Goal: Information Seeking & Learning: Learn about a topic

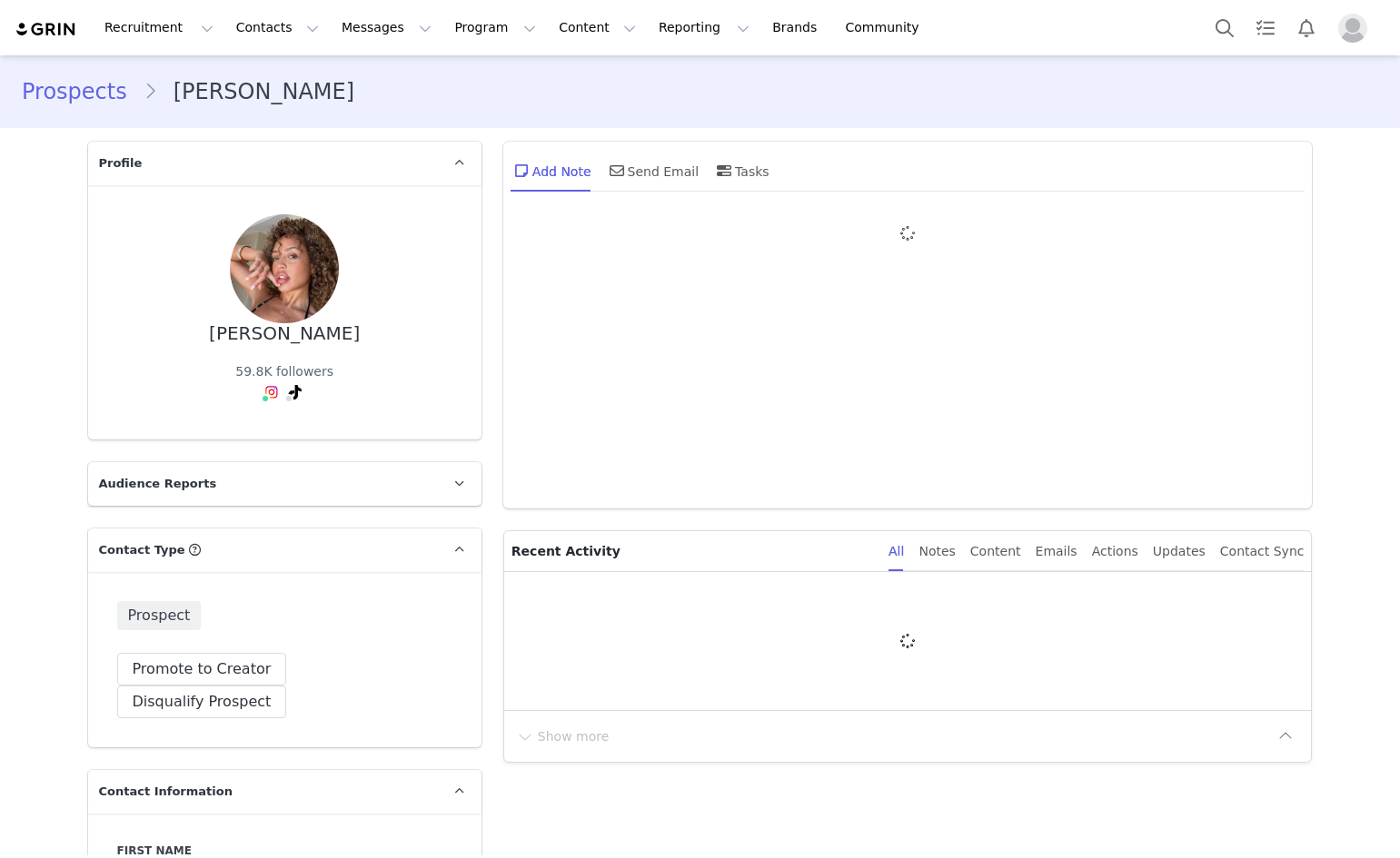
type input "+1 ([GEOGRAPHIC_DATA])"
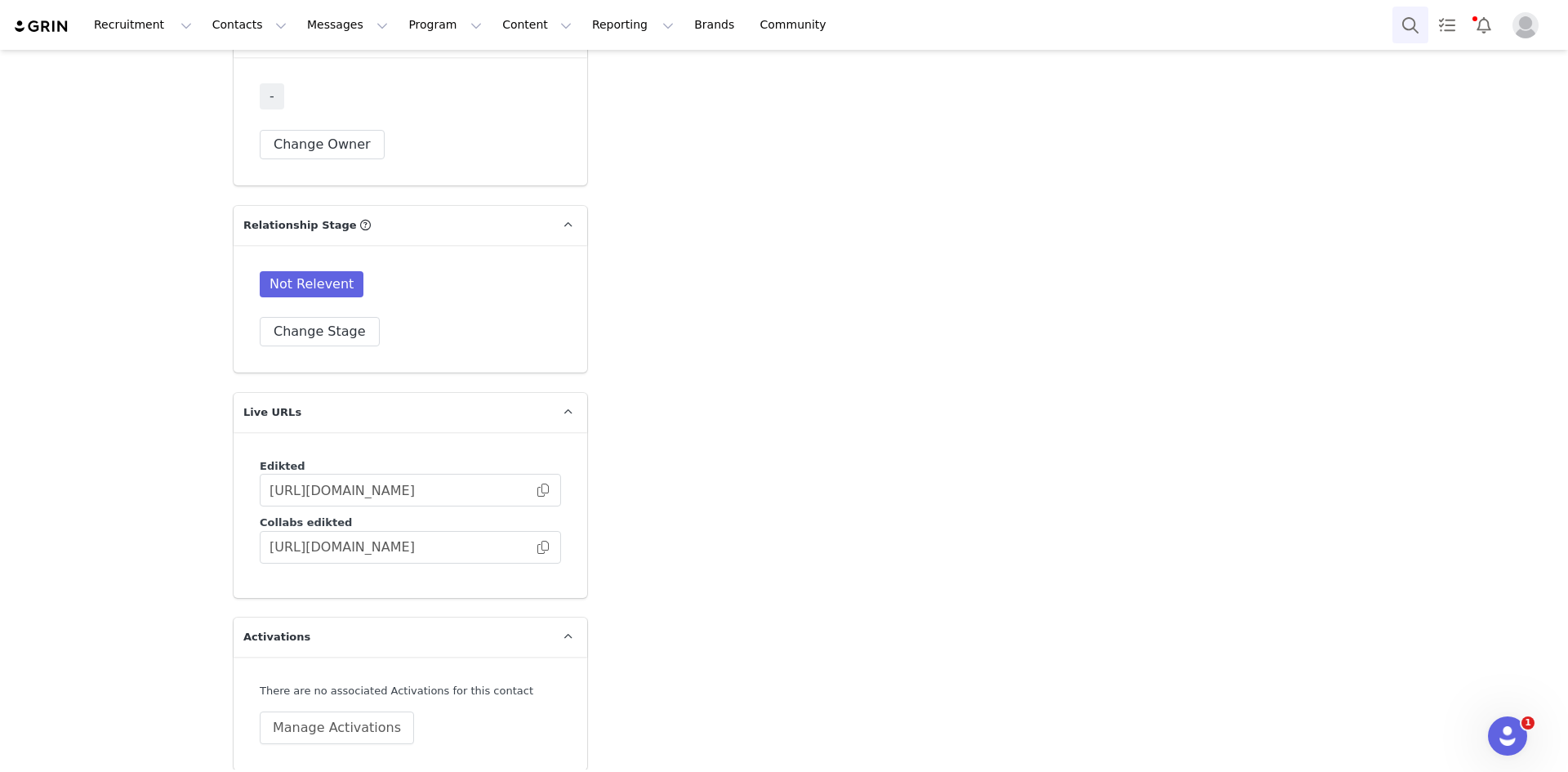
click at [1258, 32] on button "Search" at bounding box center [1410, 25] width 36 height 37
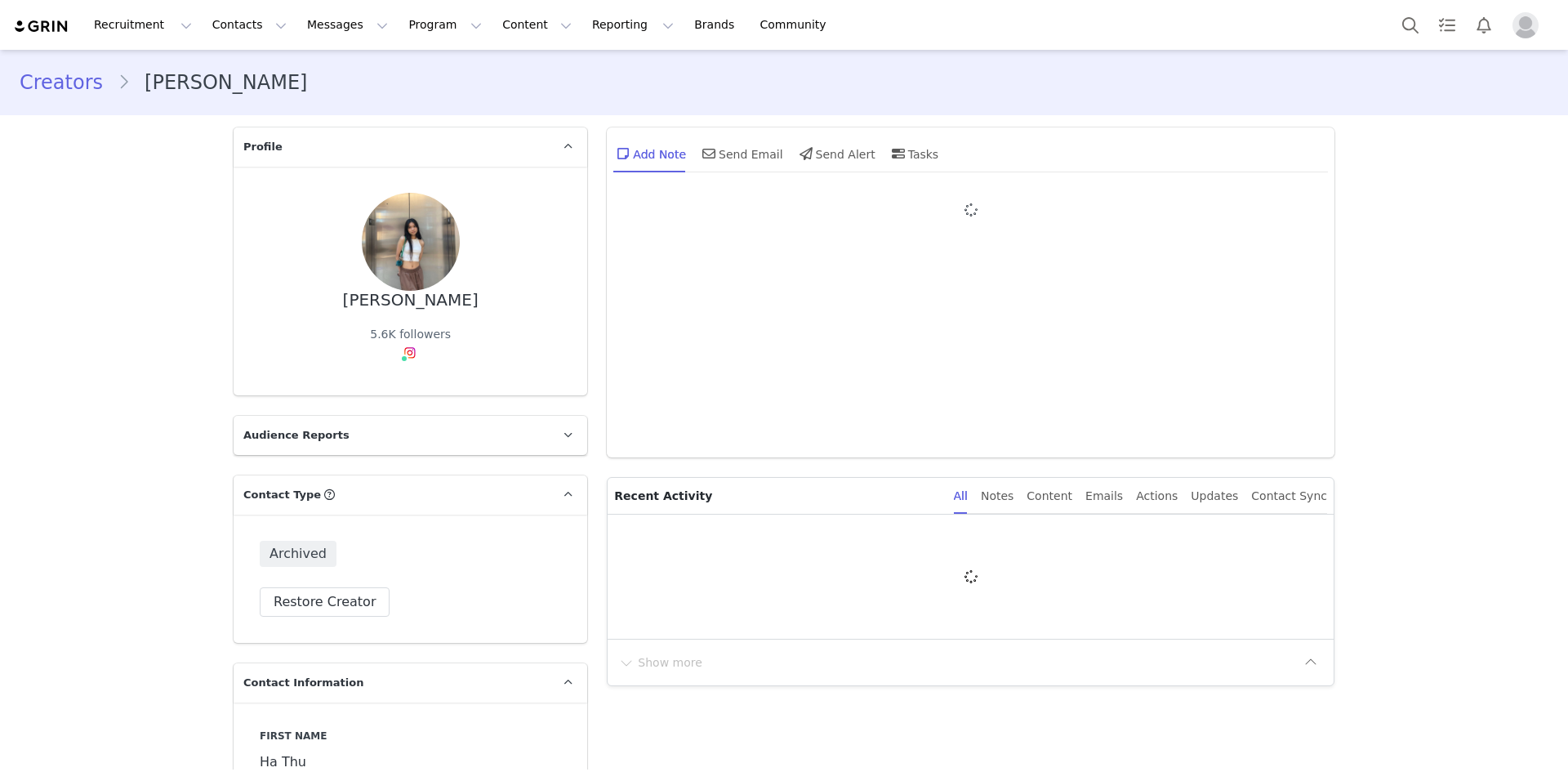
type input "+1 ([GEOGRAPHIC_DATA])"
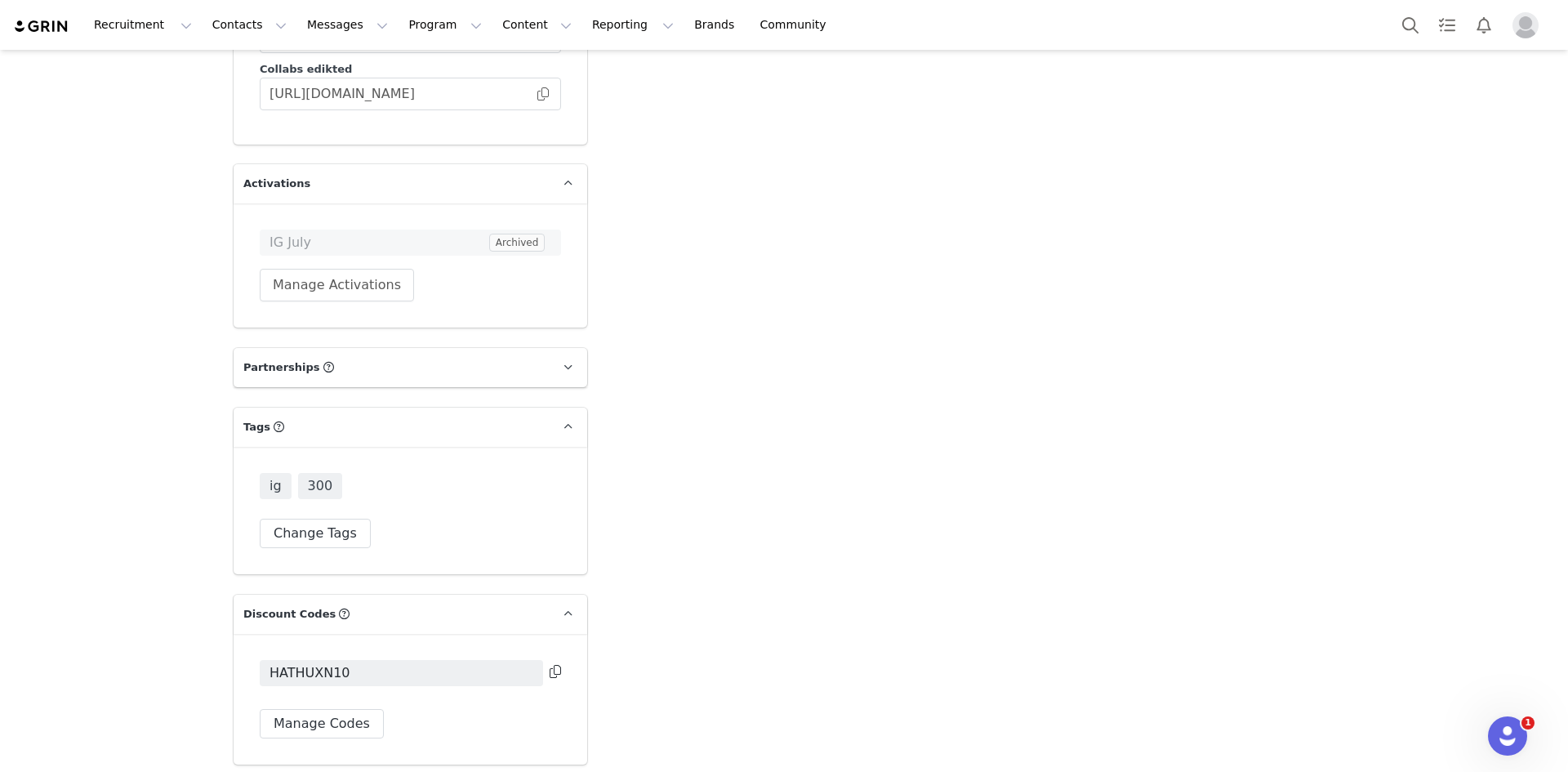
scroll to position [4223, 0]
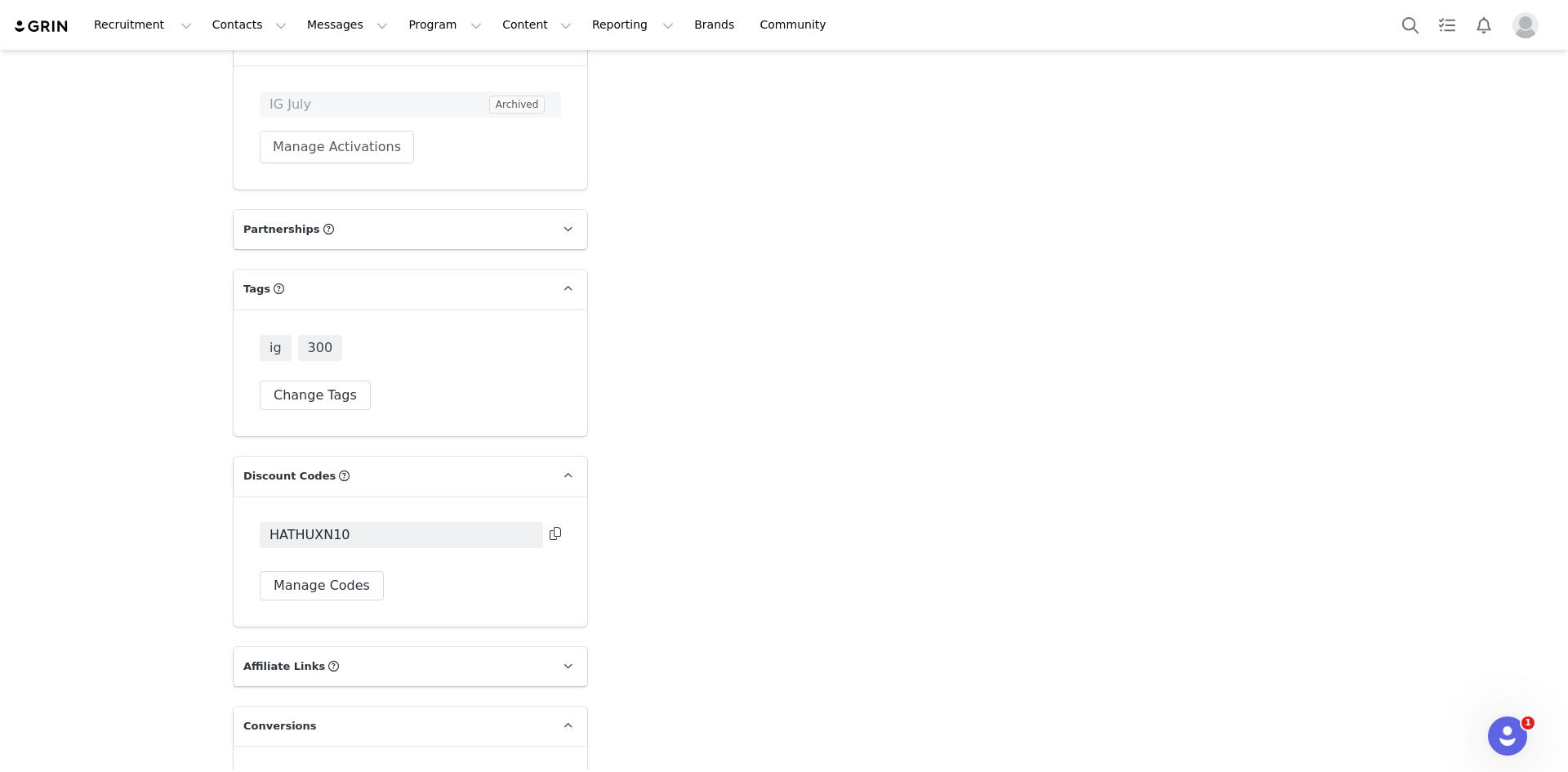
click at [552, 527] on icon at bounding box center [555, 533] width 11 height 13
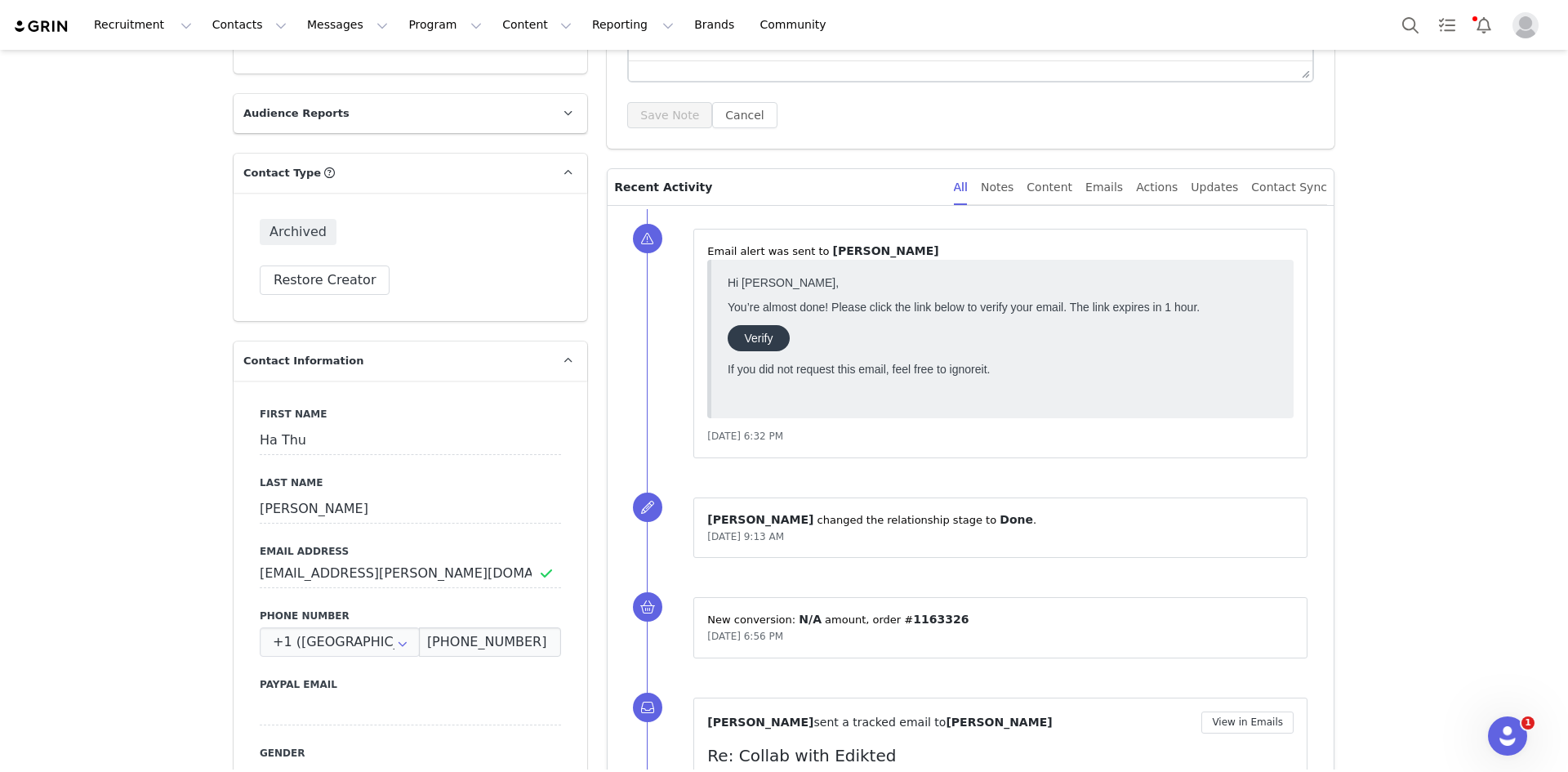
scroll to position [219, 0]
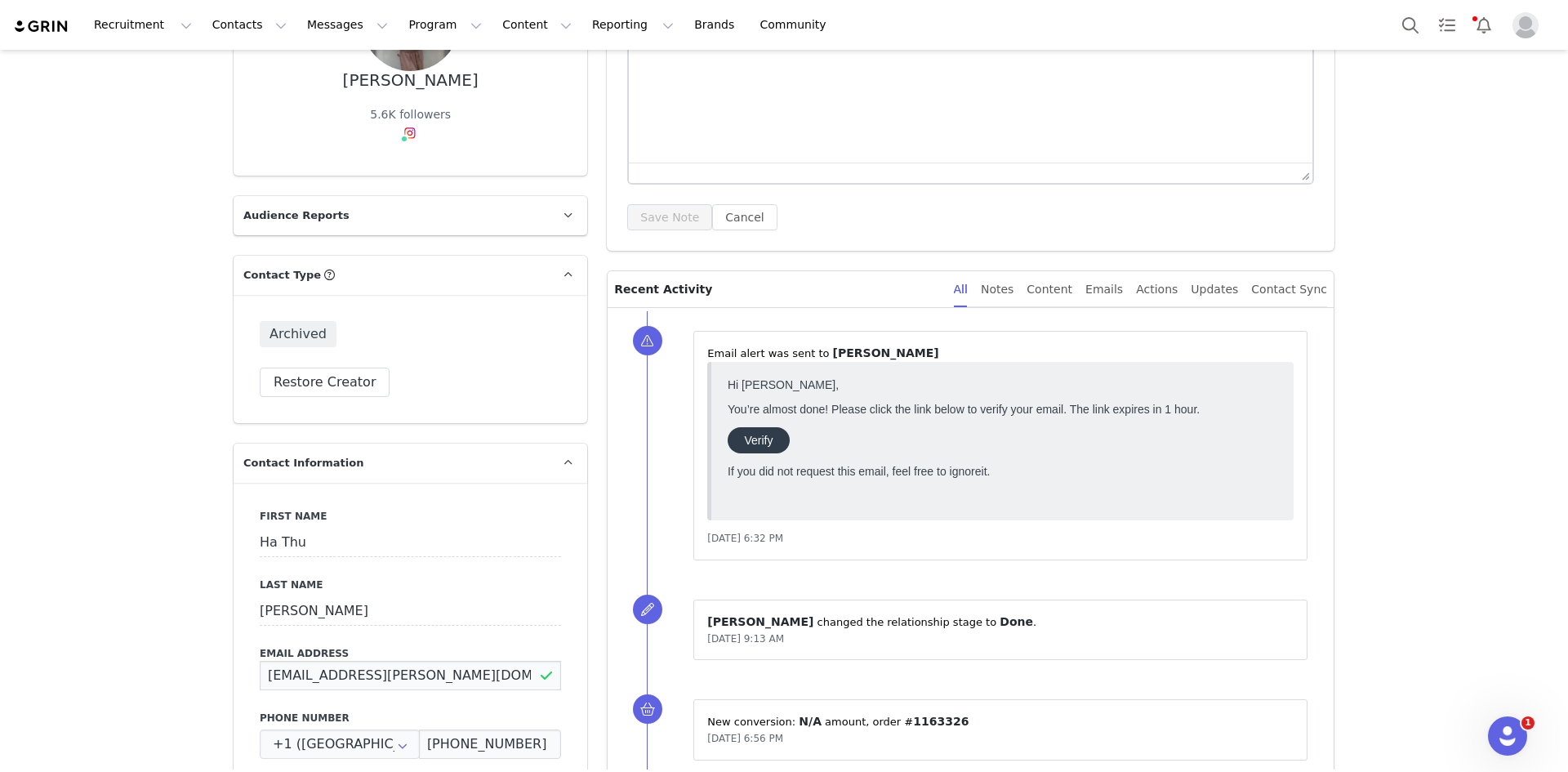
drag, startPoint x: 438, startPoint y: 591, endPoint x: 234, endPoint y: 609, distance: 204.8
click at [240, 613] on div "First Name Ha Thu Last Name Nguyen Email Address hathu.nguyen@hotmail.com Phone…" at bounding box center [410, 781] width 354 height 597
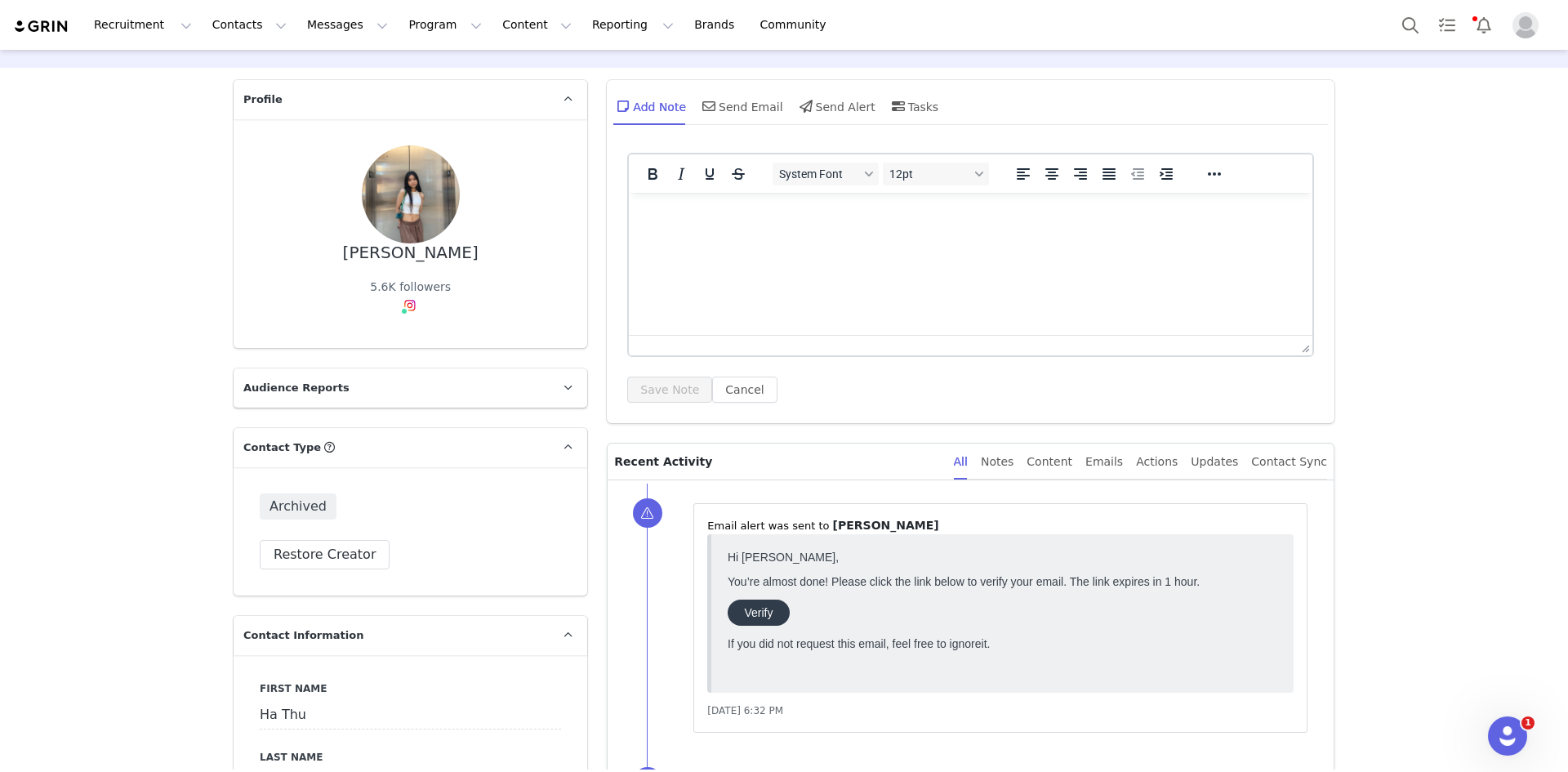
scroll to position [0, 0]
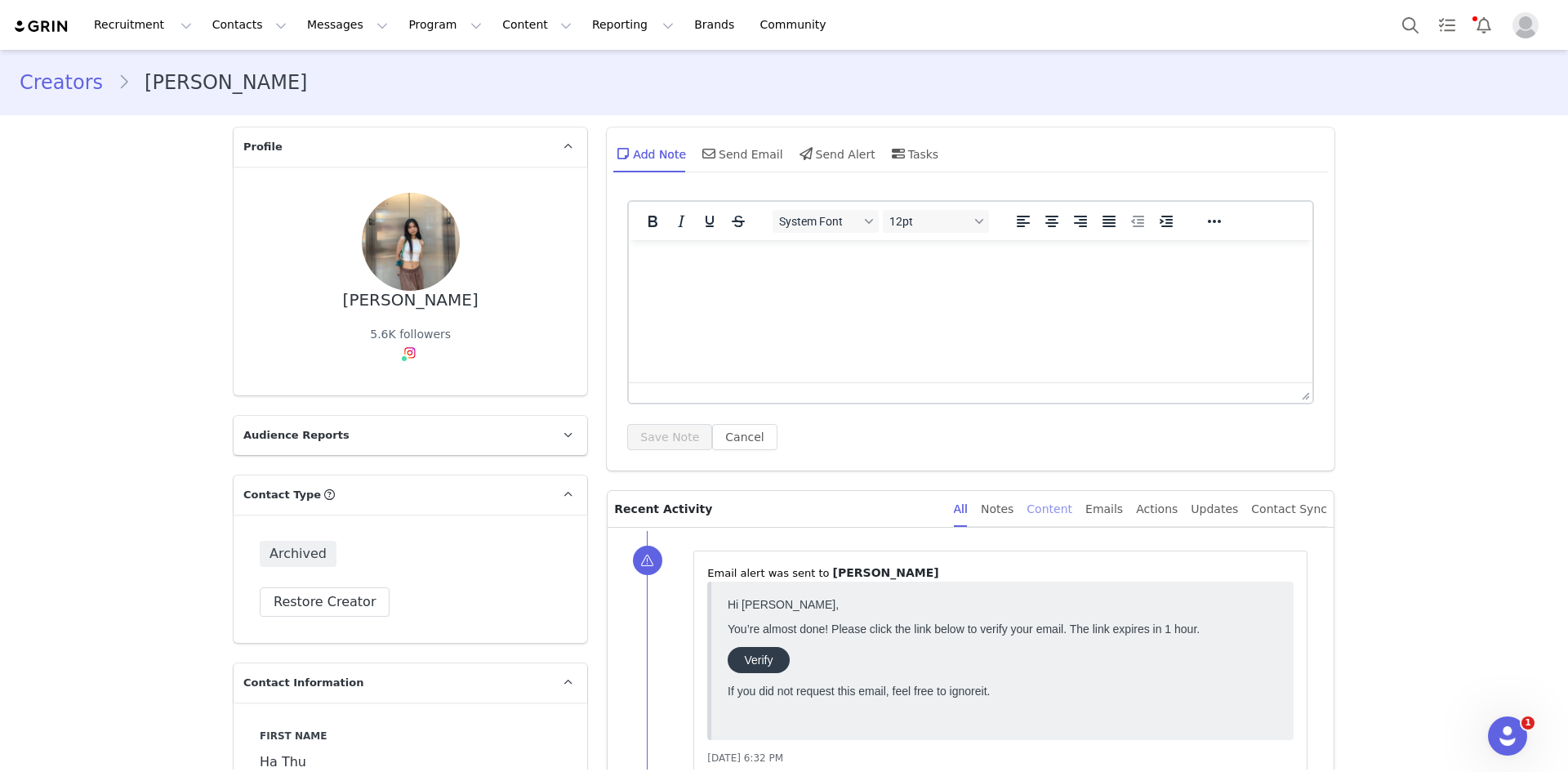
click at [1072, 515] on div "Content" at bounding box center [1049, 509] width 46 height 37
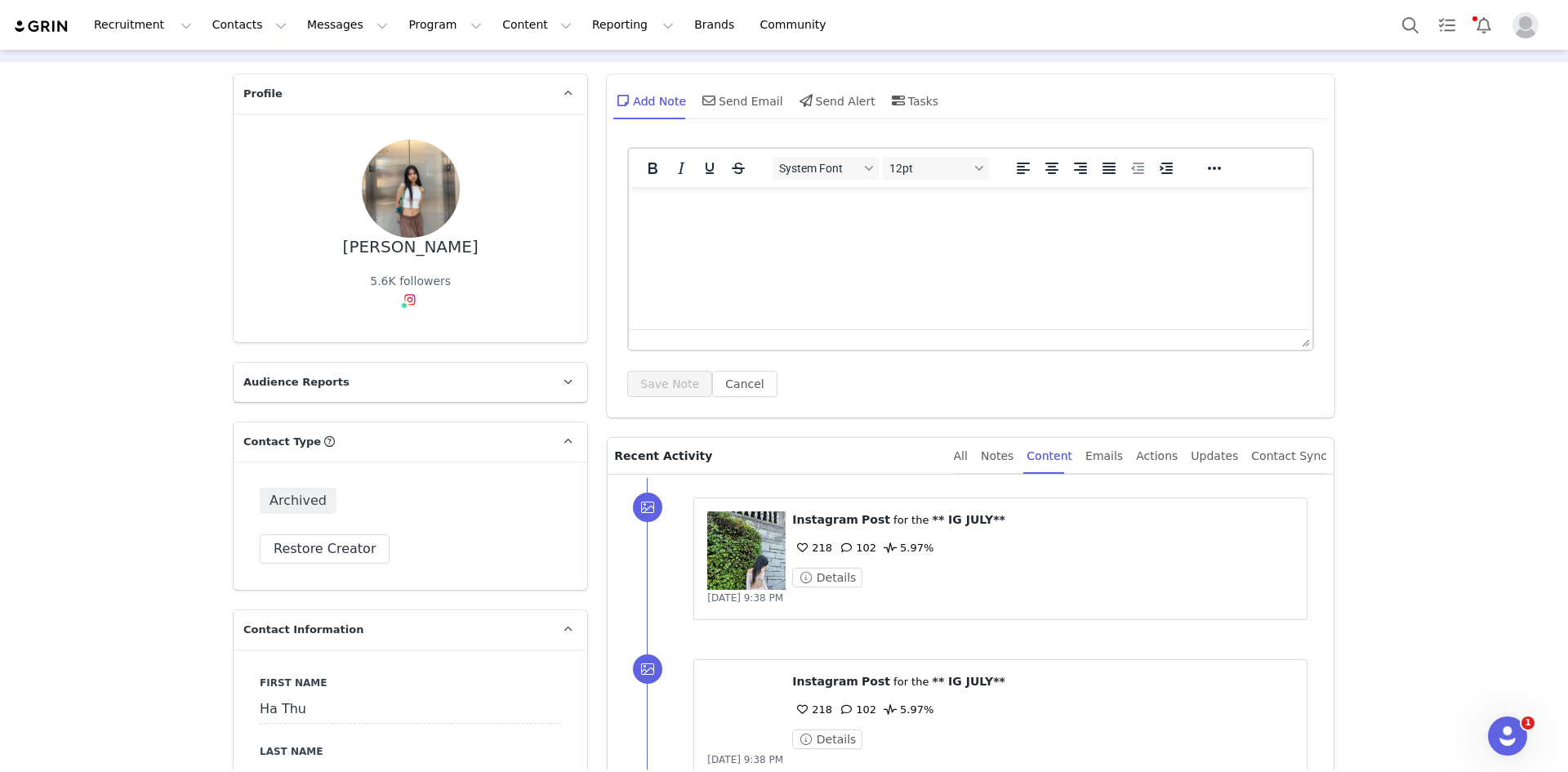
scroll to position [81, 0]
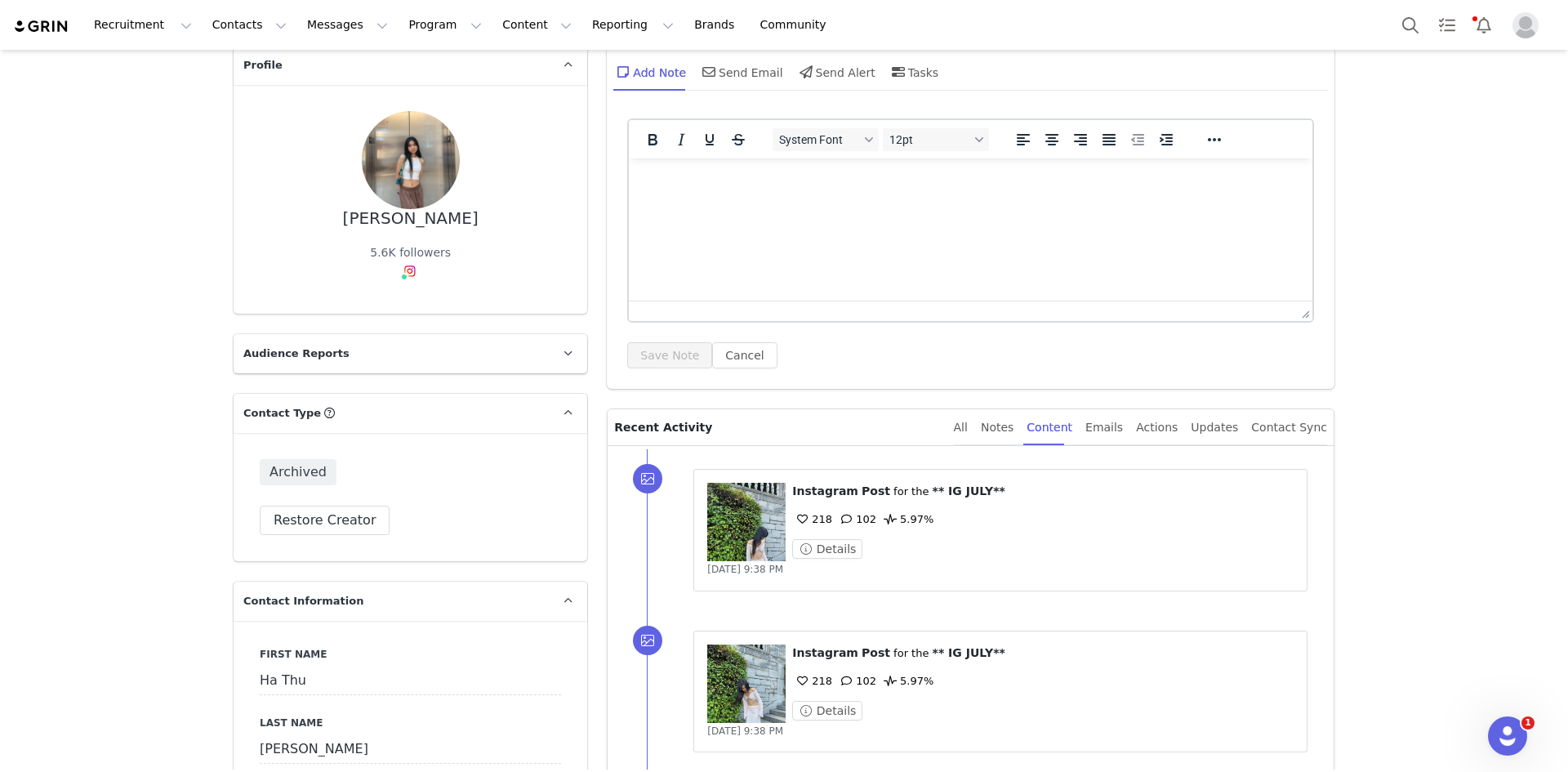
click at [818, 491] on span "Instagram" at bounding box center [825, 491] width 66 height 13
click at [809, 546] on button "Details" at bounding box center [826, 549] width 70 height 19
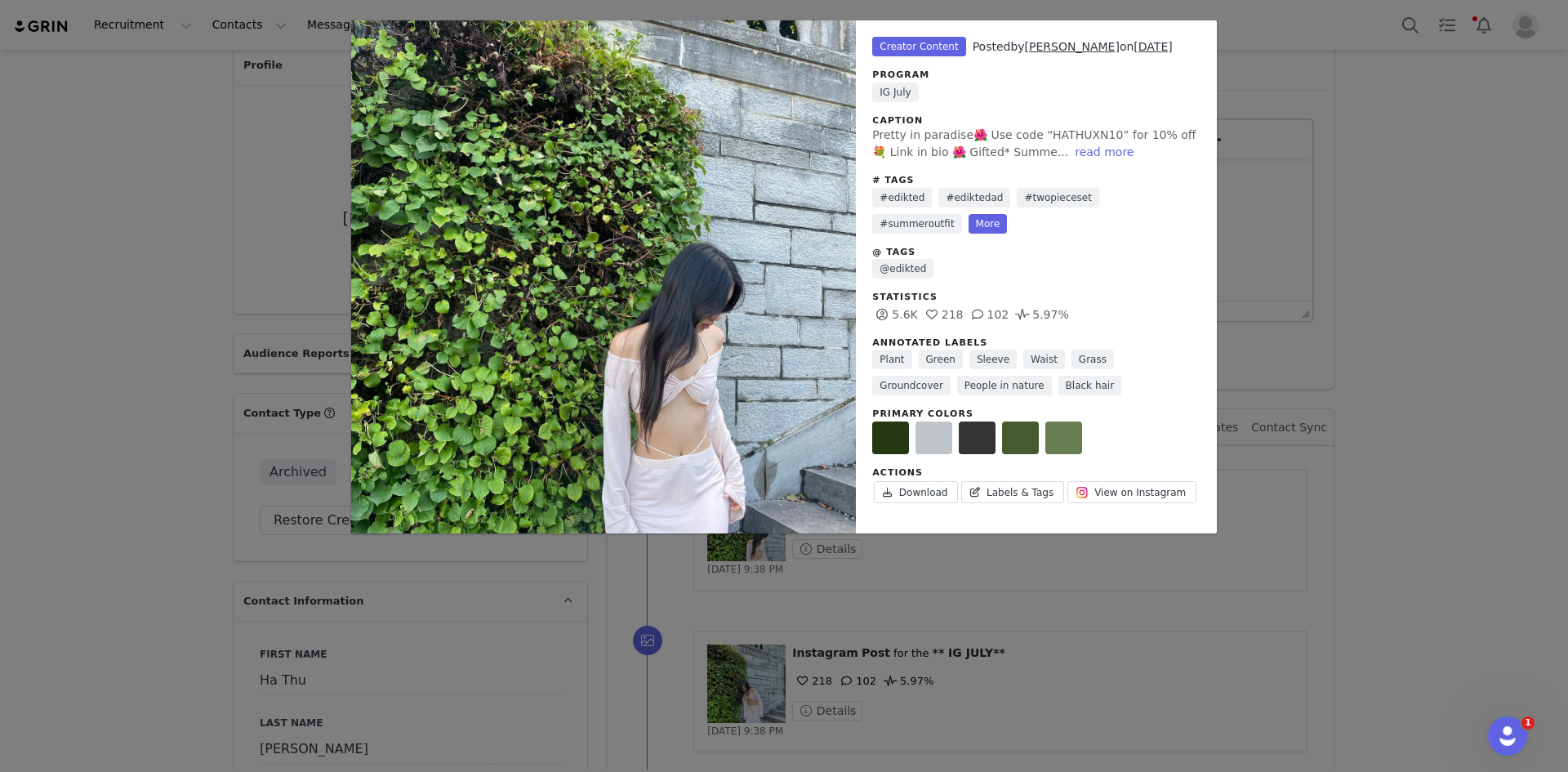
click at [978, 636] on div "Unlabeled Creator Content Posted by Ha Thu Nguyen on Jul 30, 2023 Program IG Ju…" at bounding box center [784, 386] width 1568 height 772
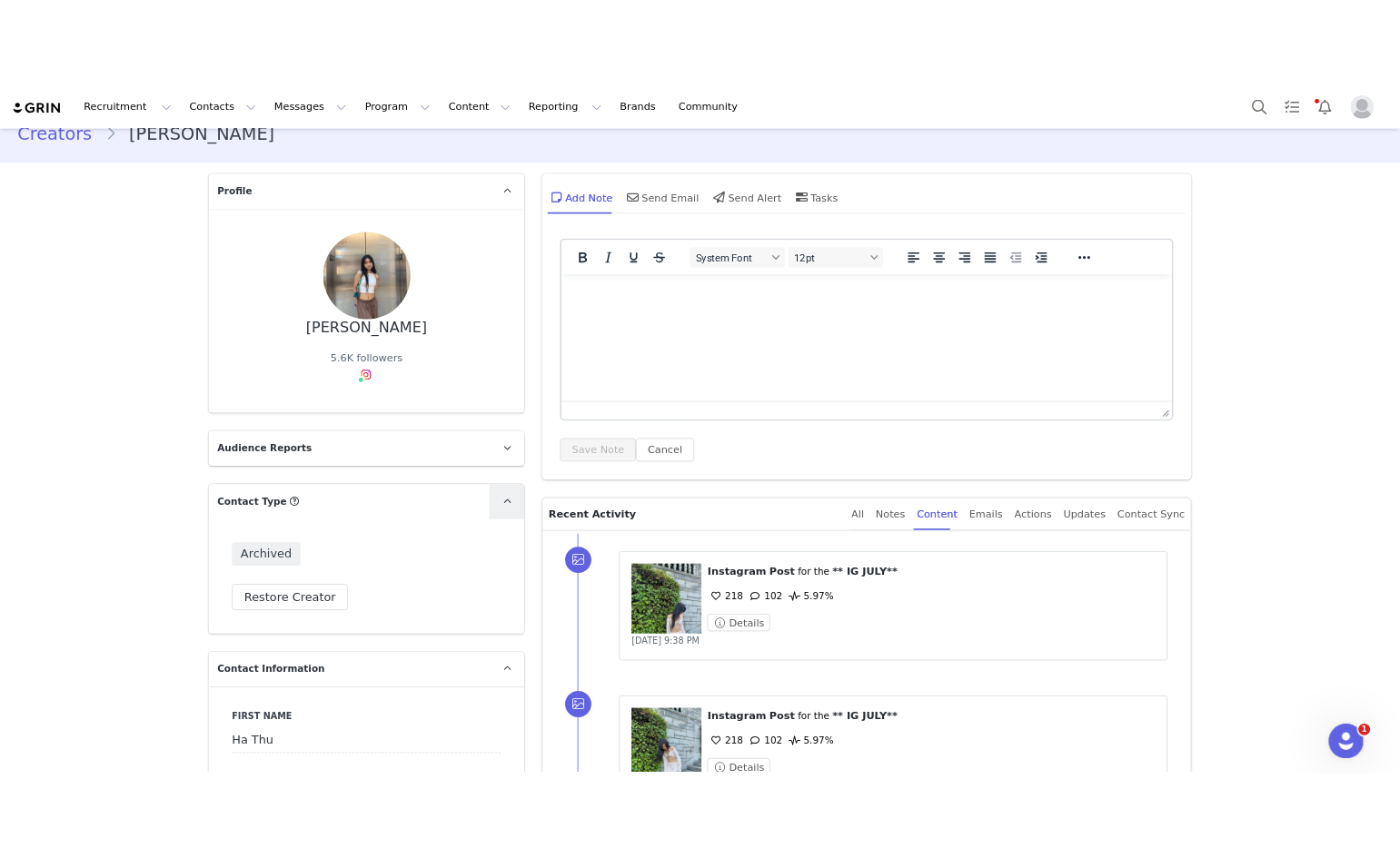
scroll to position [0, 0]
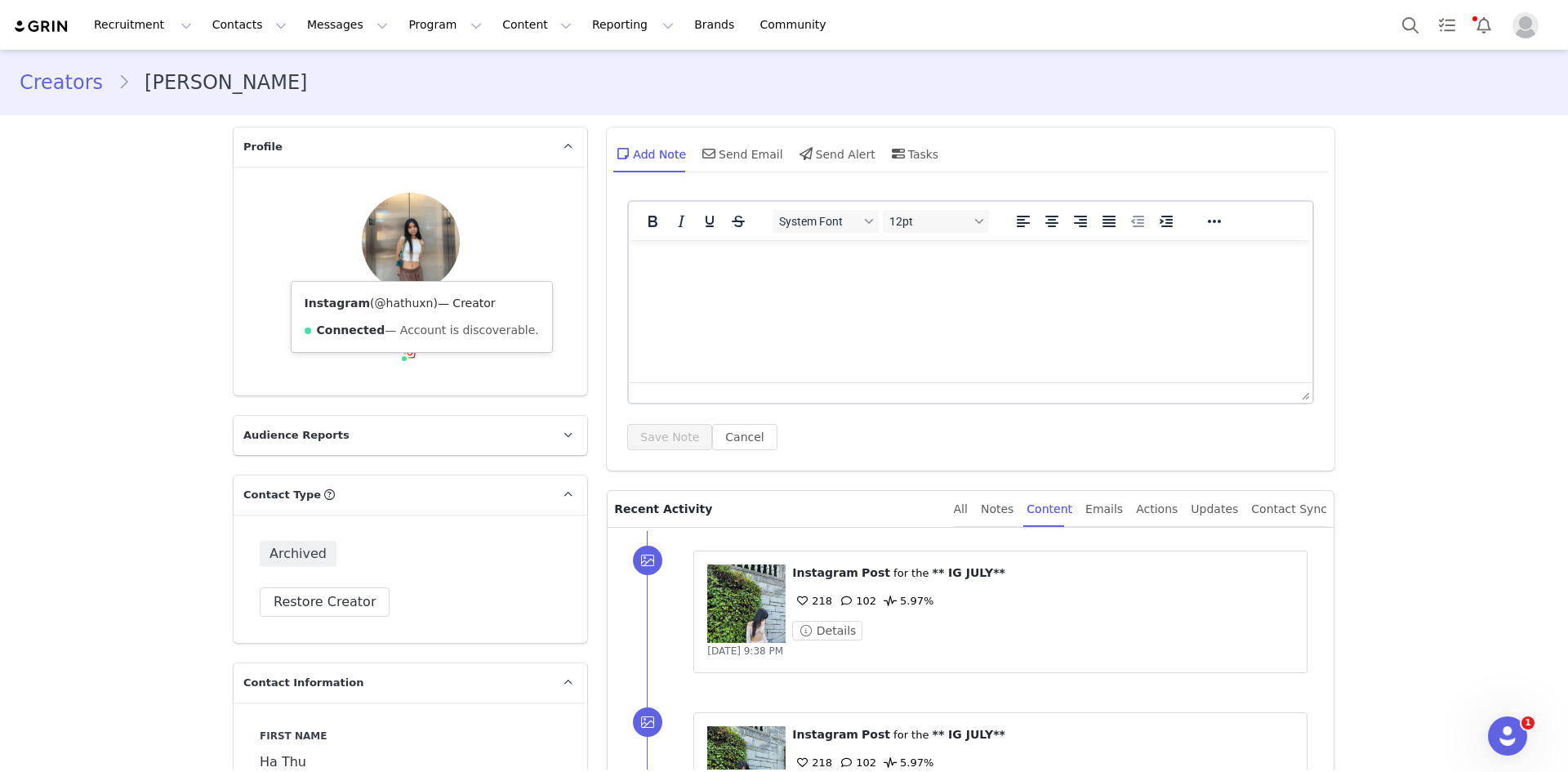
click at [387, 296] on link "@hathuxn" at bounding box center [404, 302] width 59 height 13
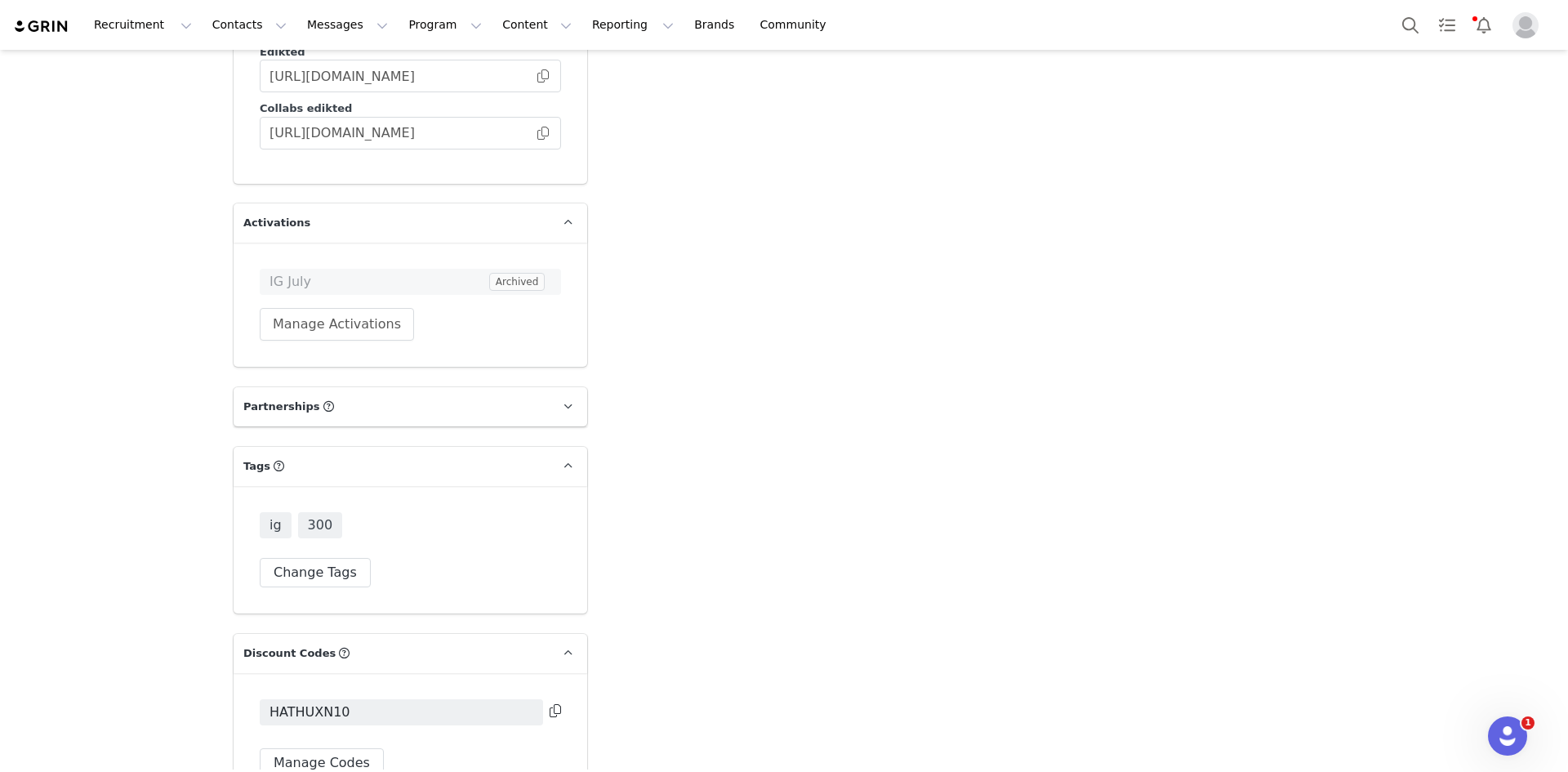
scroll to position [4059, 0]
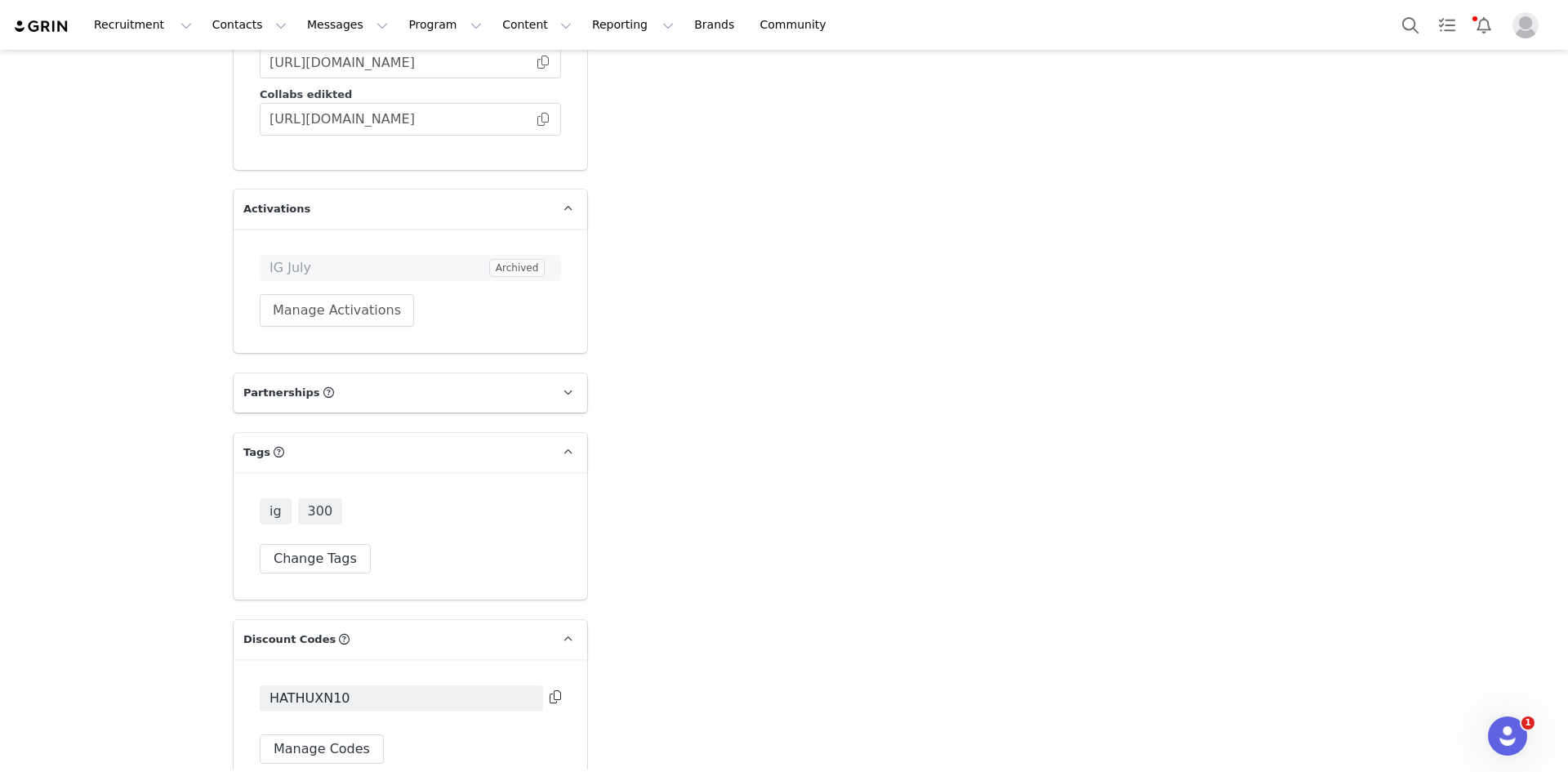
drag, startPoint x: 549, startPoint y: 577, endPoint x: 538, endPoint y: 548, distance: 31.0
click at [550, 691] on icon at bounding box center [555, 697] width 11 height 13
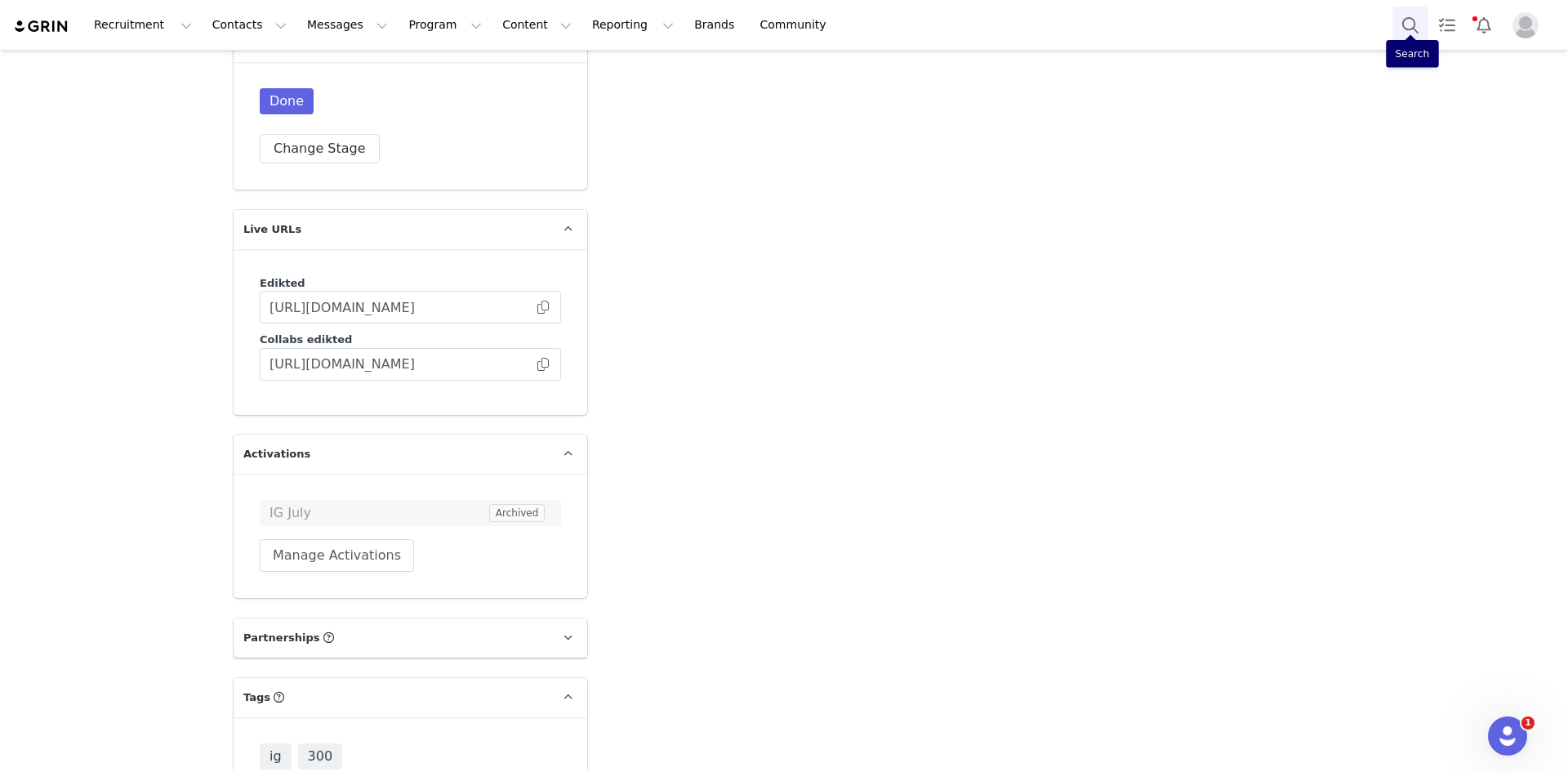
click at [1409, 27] on button "Search" at bounding box center [1410, 25] width 36 height 37
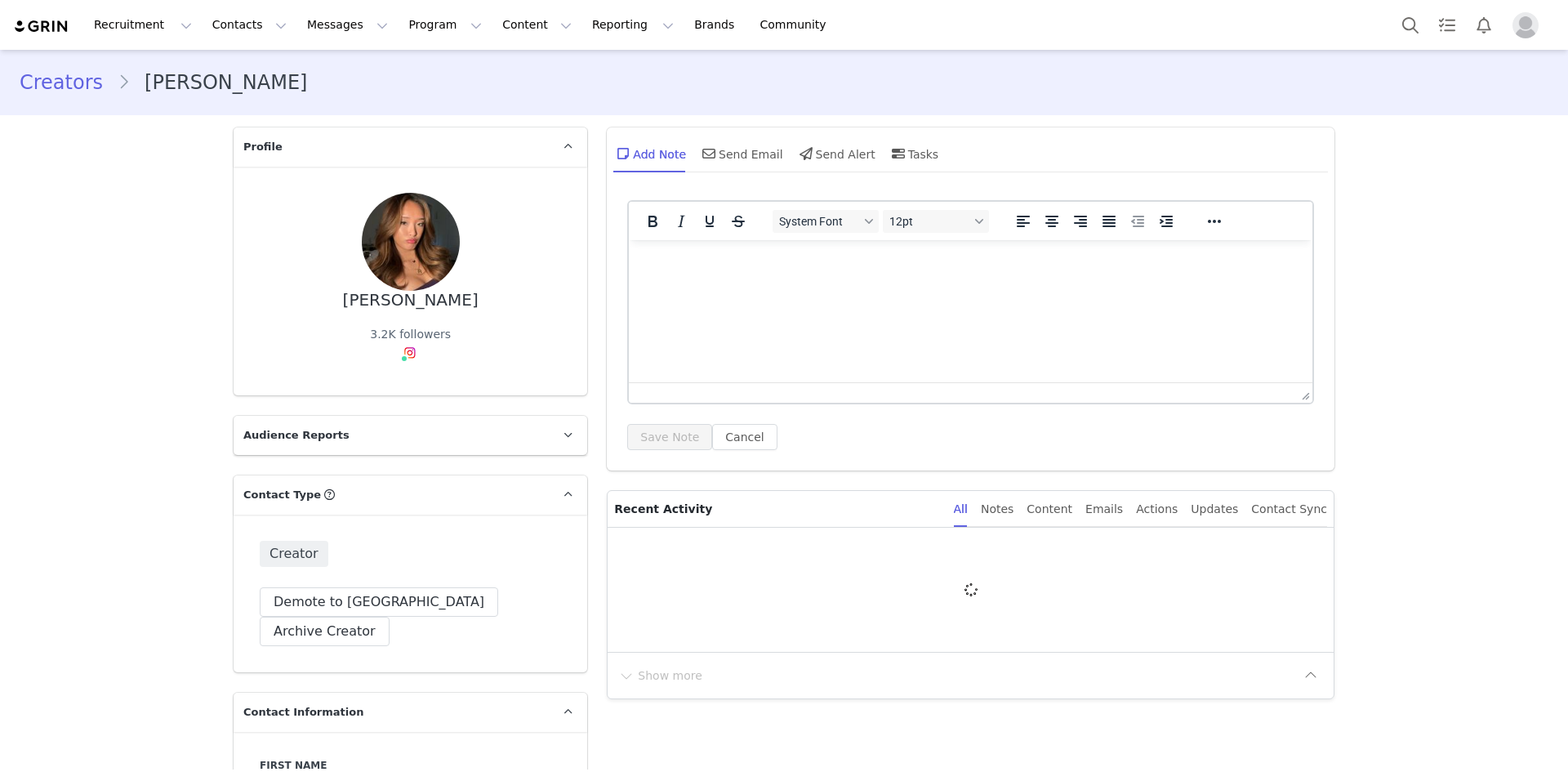
type input "+1 ([GEOGRAPHIC_DATA])"
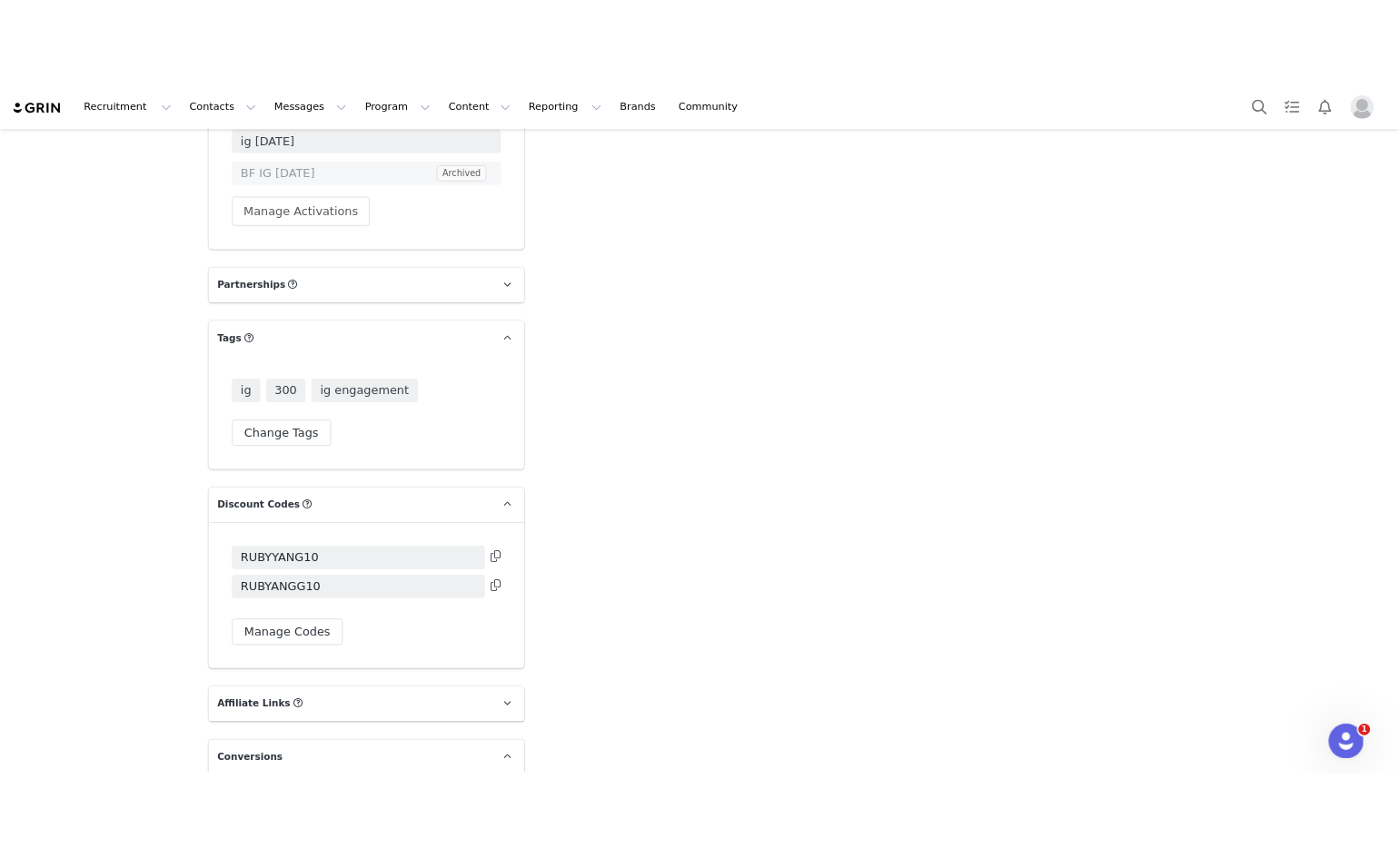
scroll to position [4864, 0]
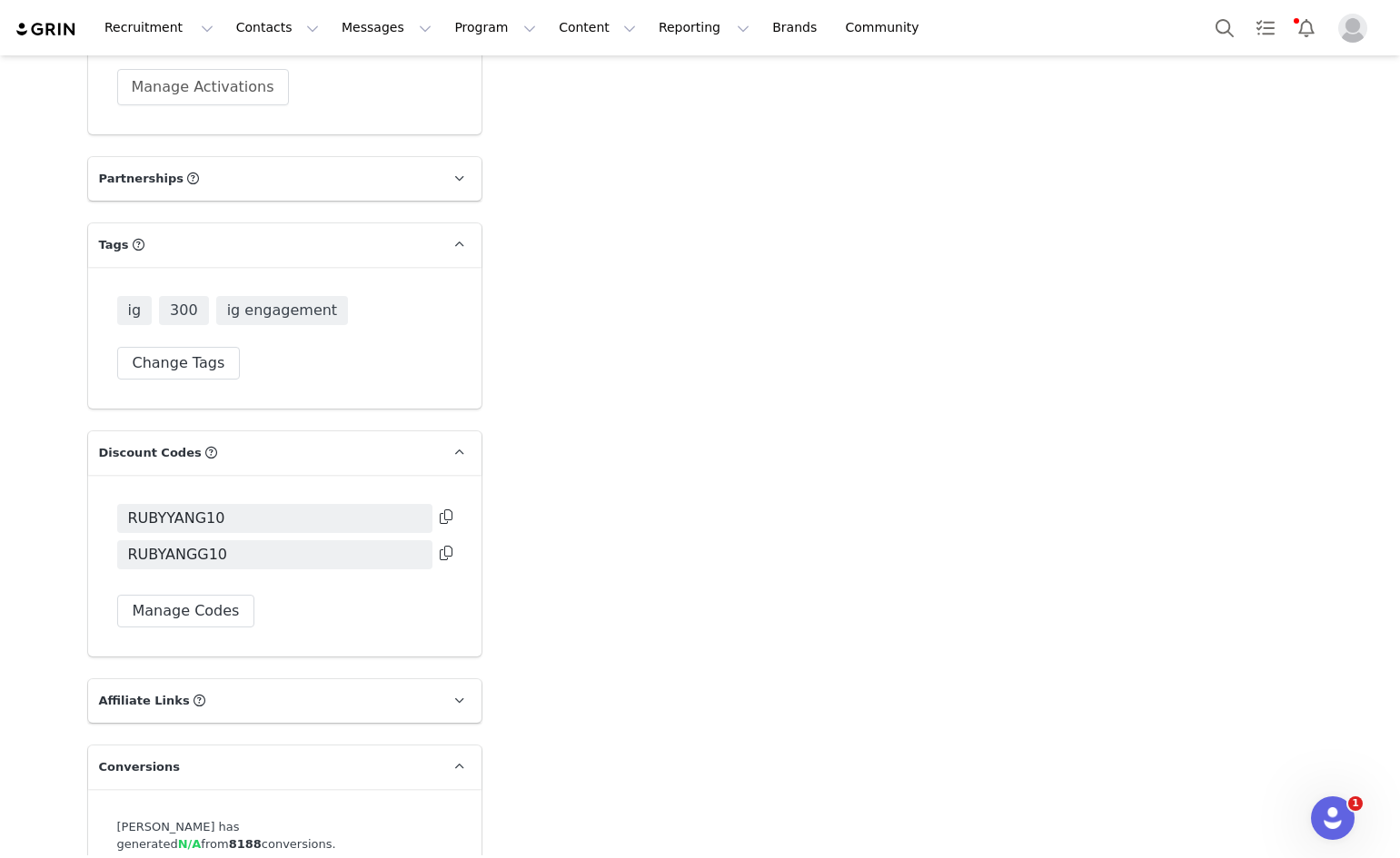
click at [442, 545] on icon at bounding box center [445, 552] width 13 height 15
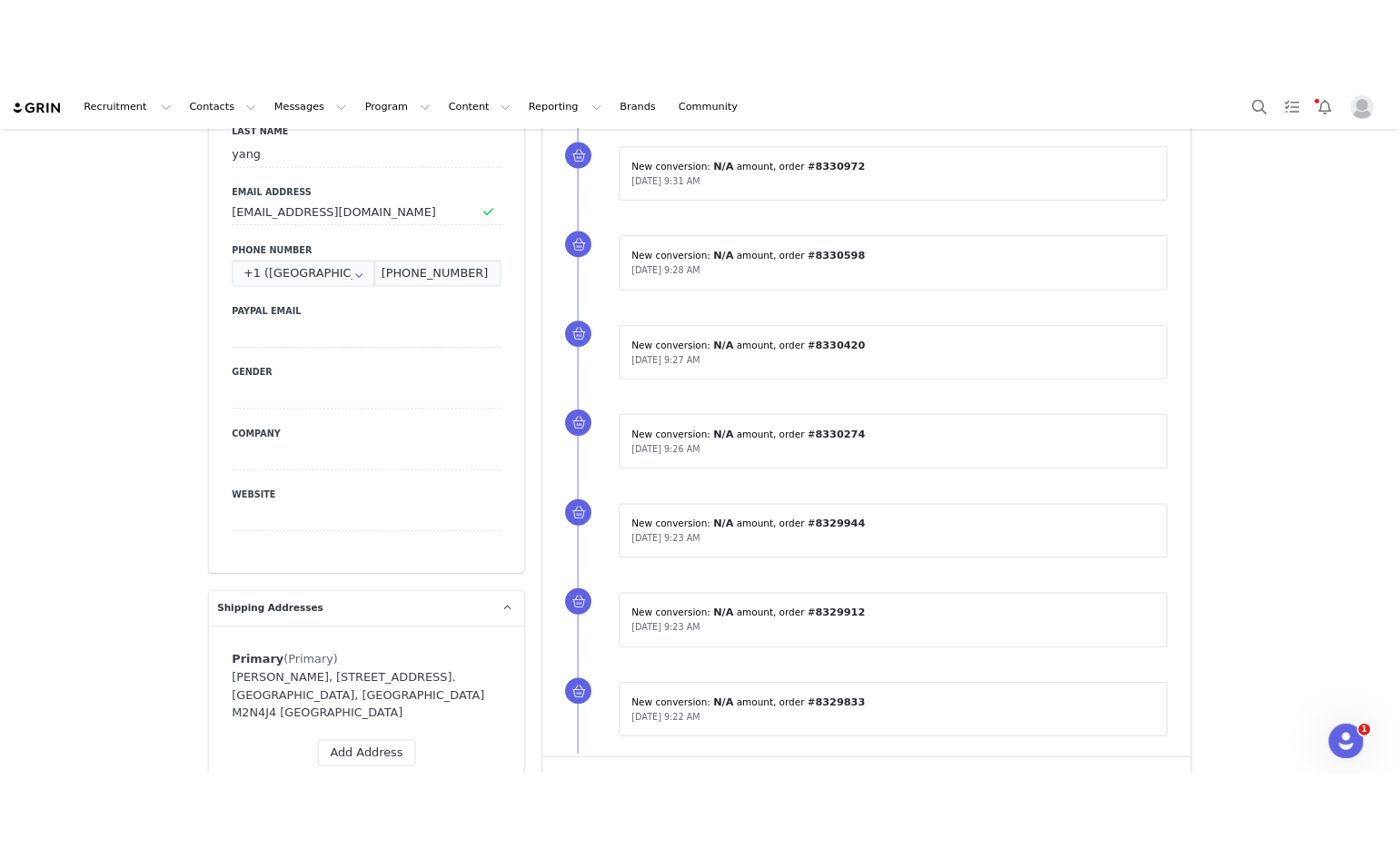
scroll to position [415, 0]
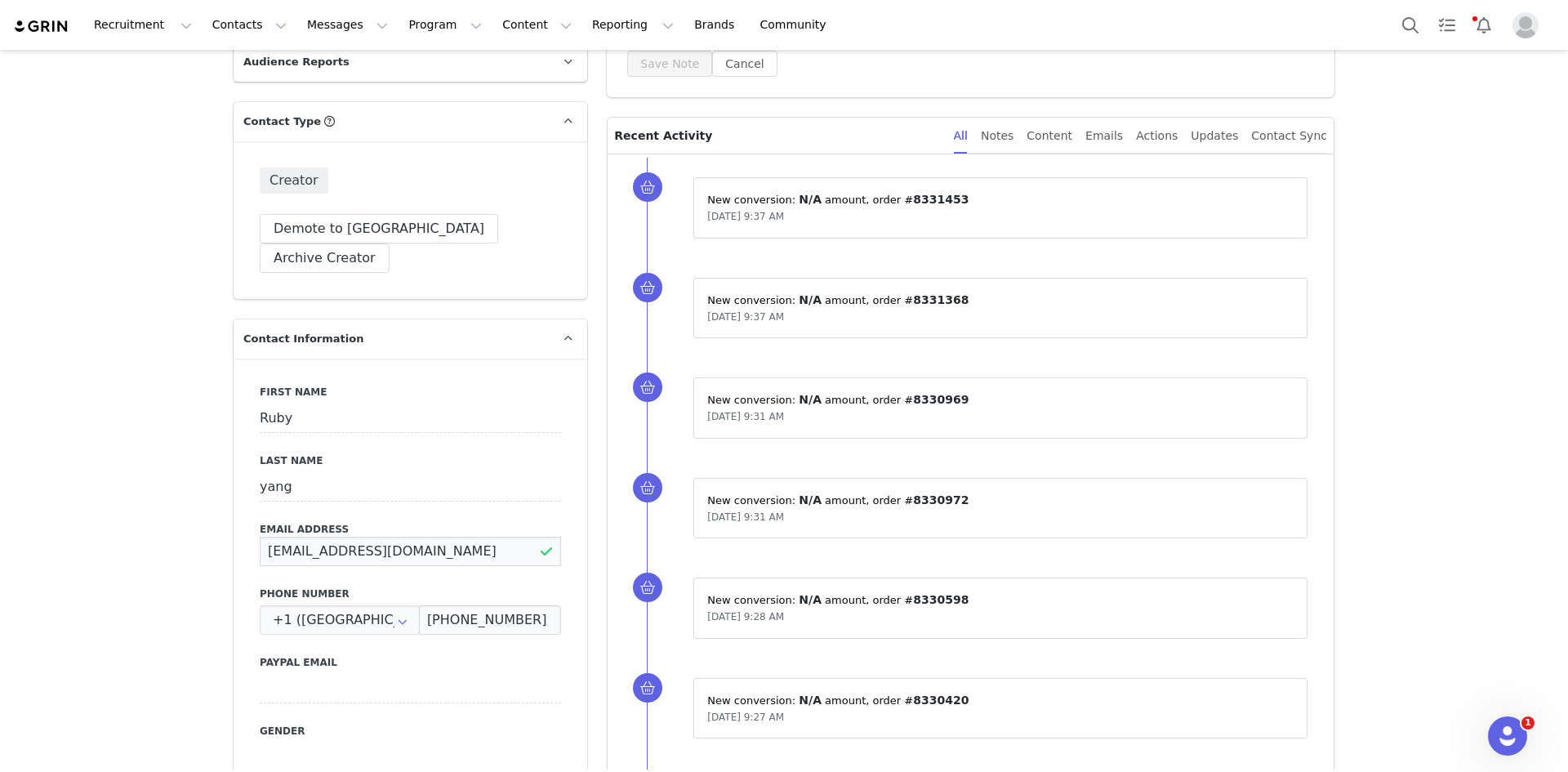
drag, startPoint x: 440, startPoint y: 517, endPoint x: 198, endPoint y: 488, distance: 243.7
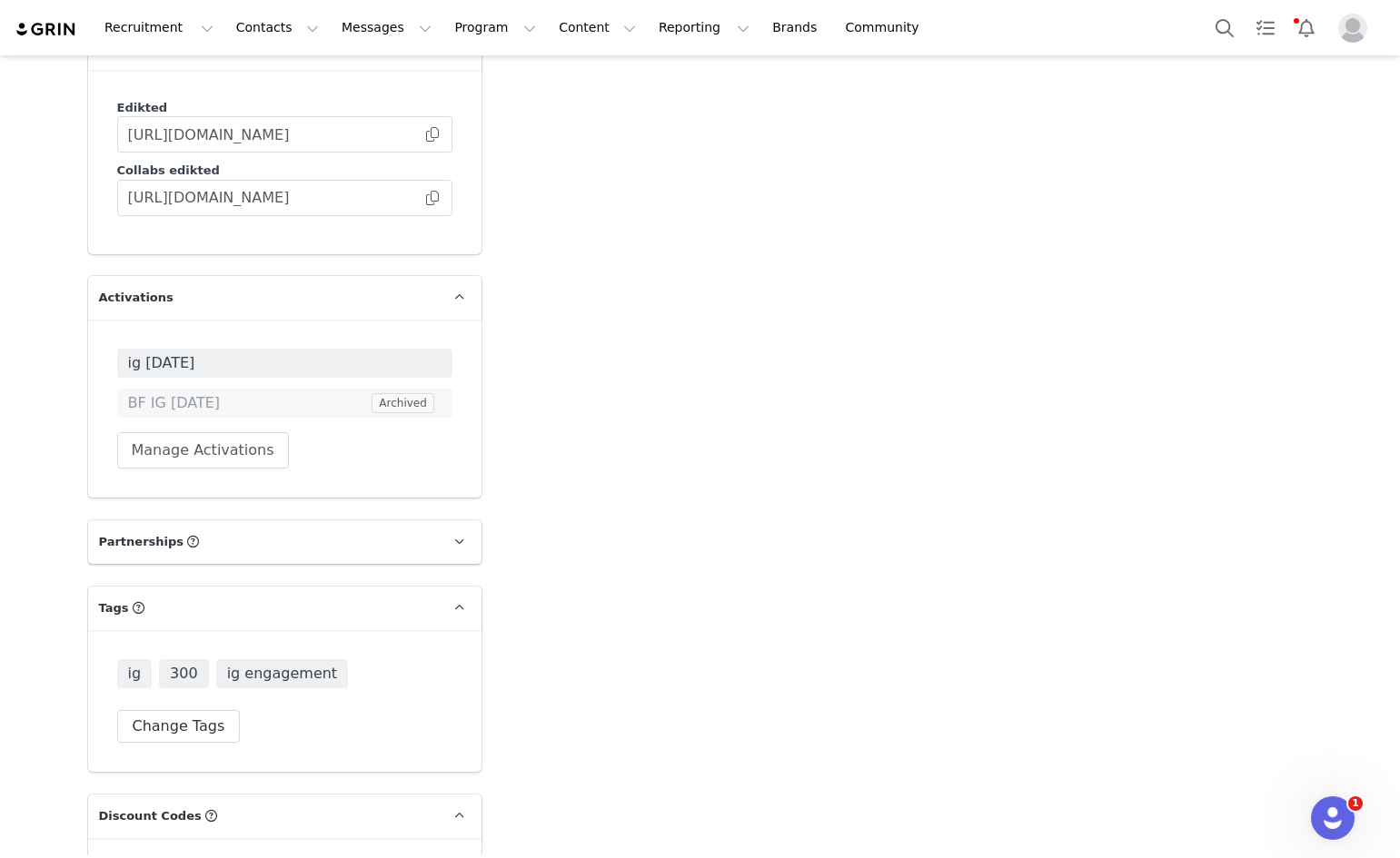
scroll to position [4864, 0]
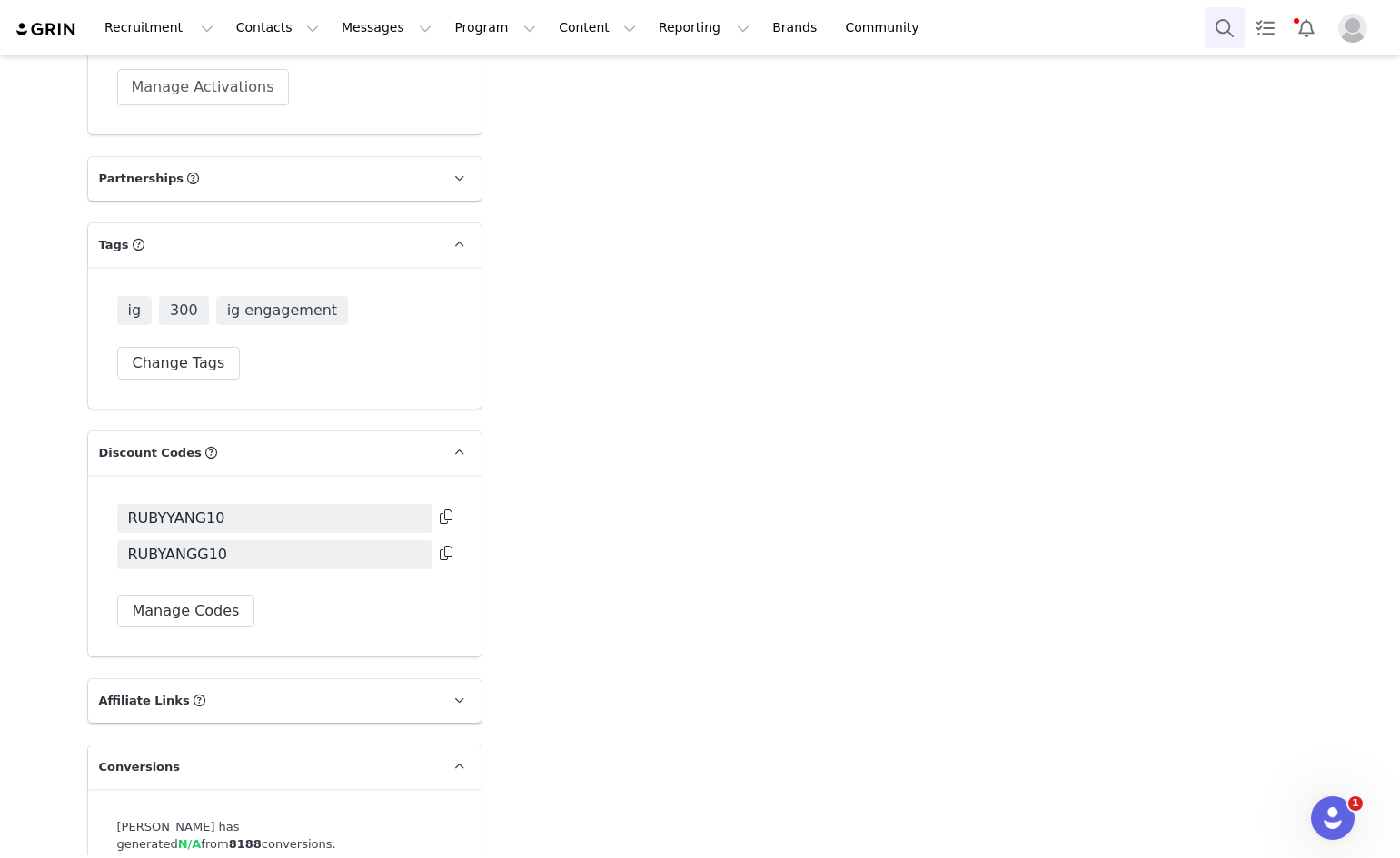
click at [1218, 19] on button "Search" at bounding box center [1224, 28] width 40 height 41
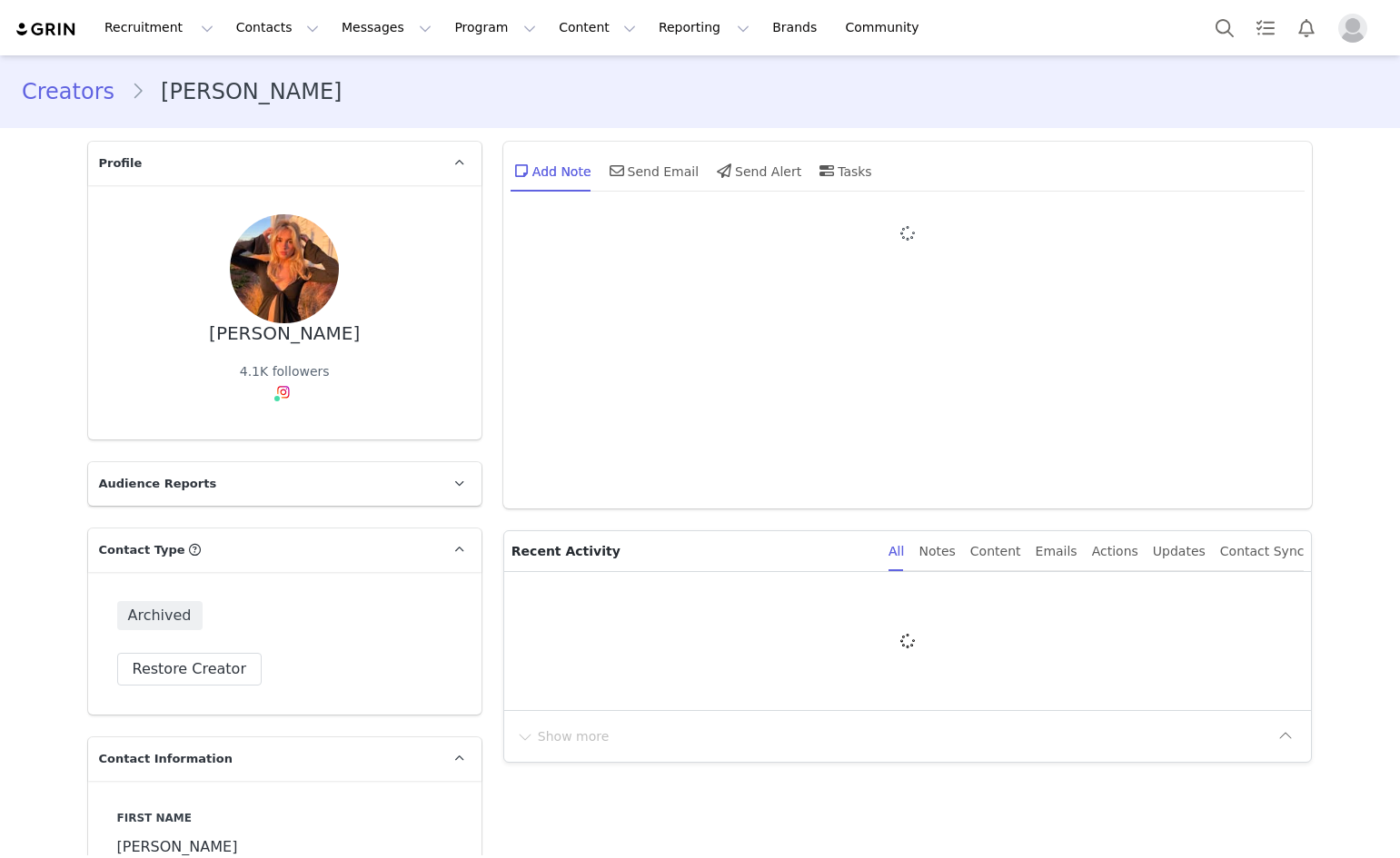
type input "+1 ([GEOGRAPHIC_DATA])"
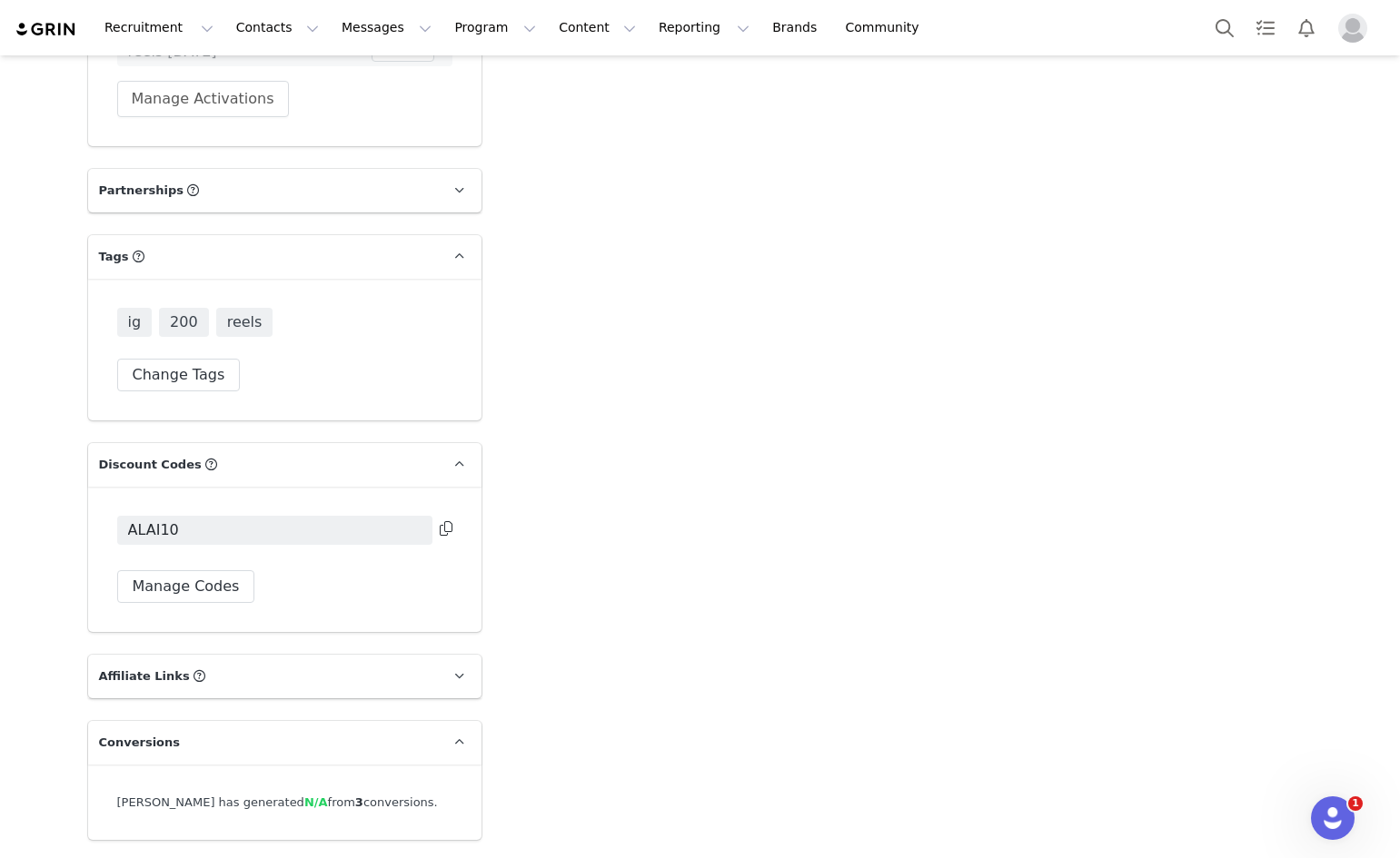
scroll to position [4787, 0]
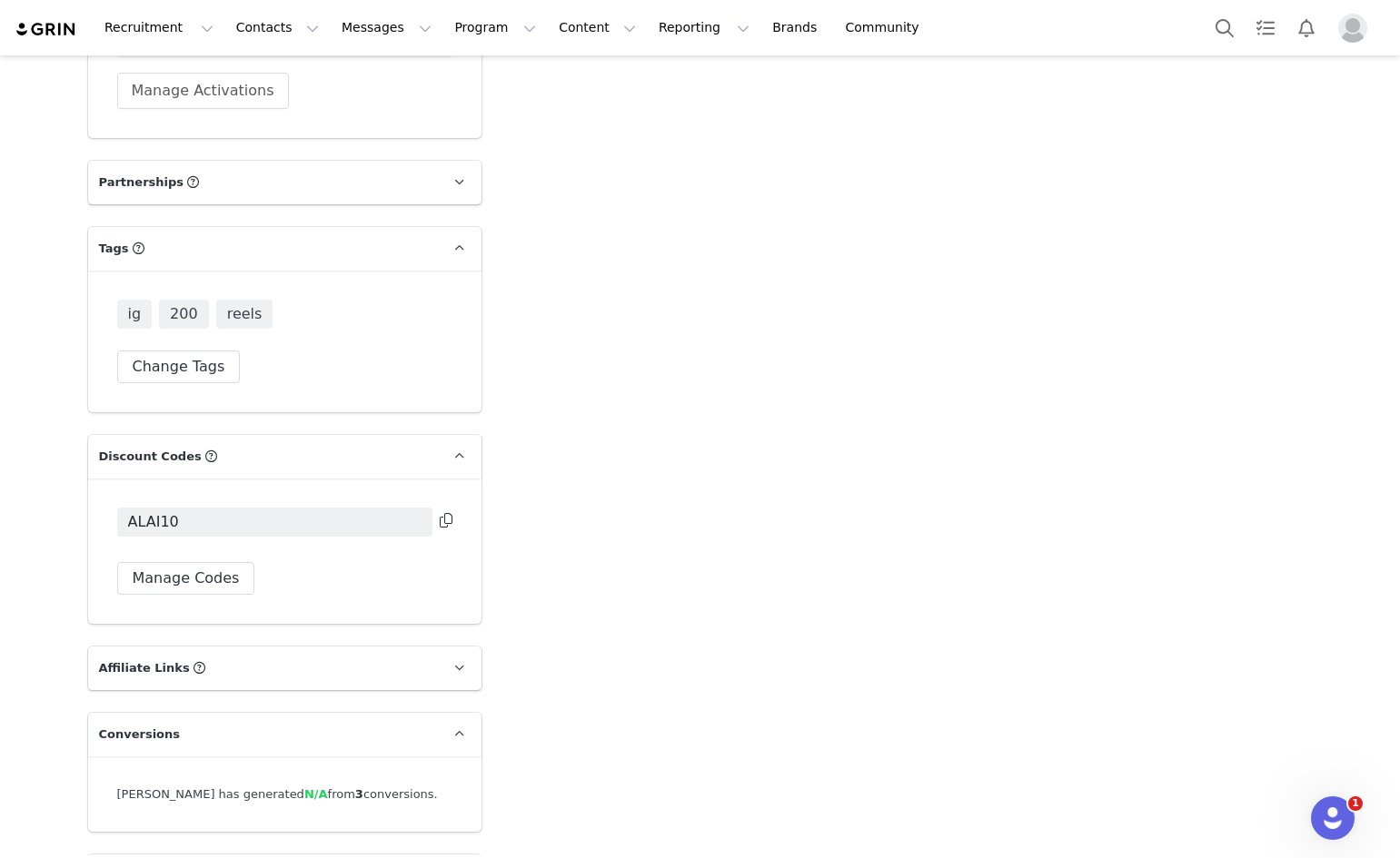
click at [439, 513] on icon at bounding box center [445, 520] width 13 height 15
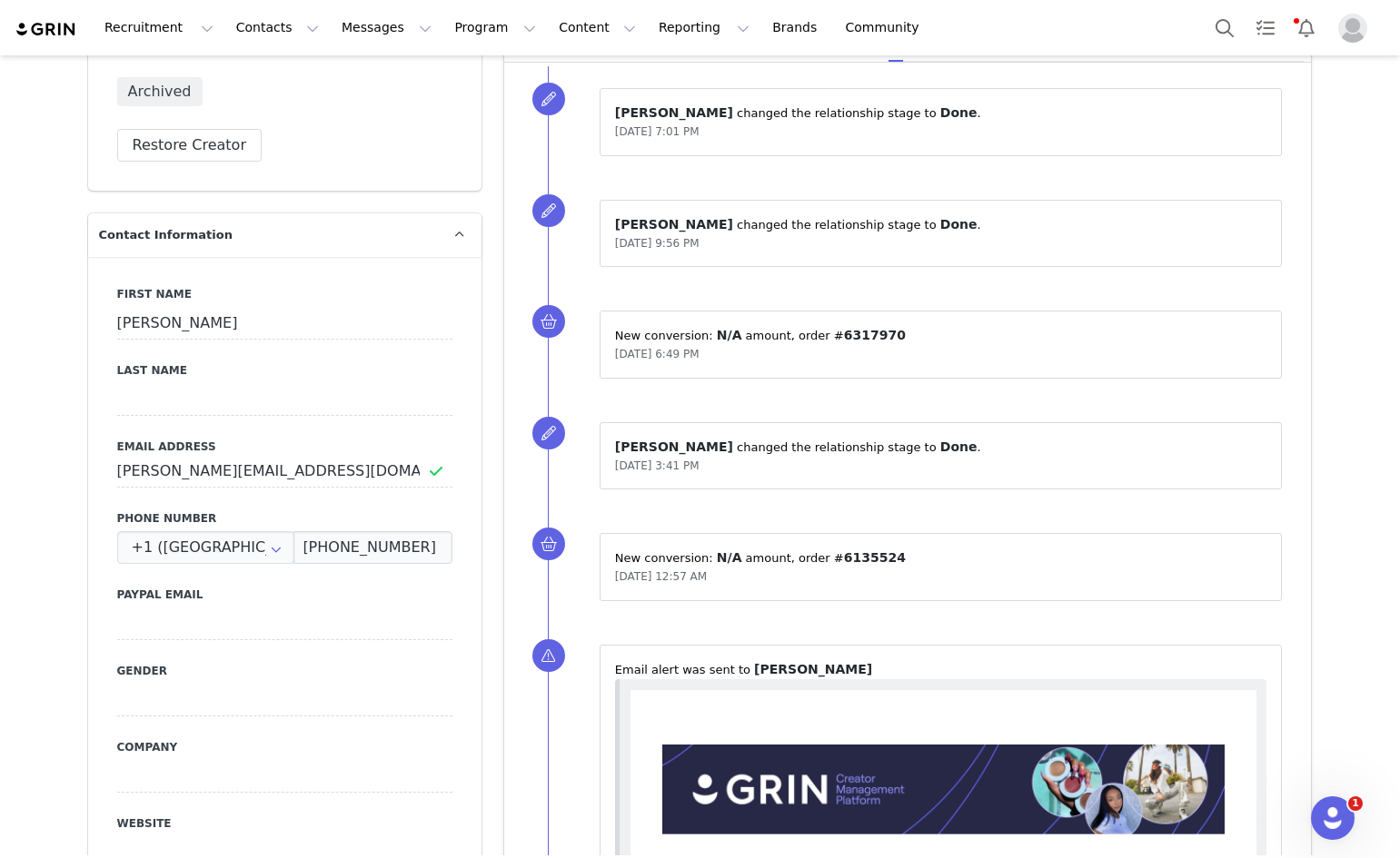
scroll to position [520, 0]
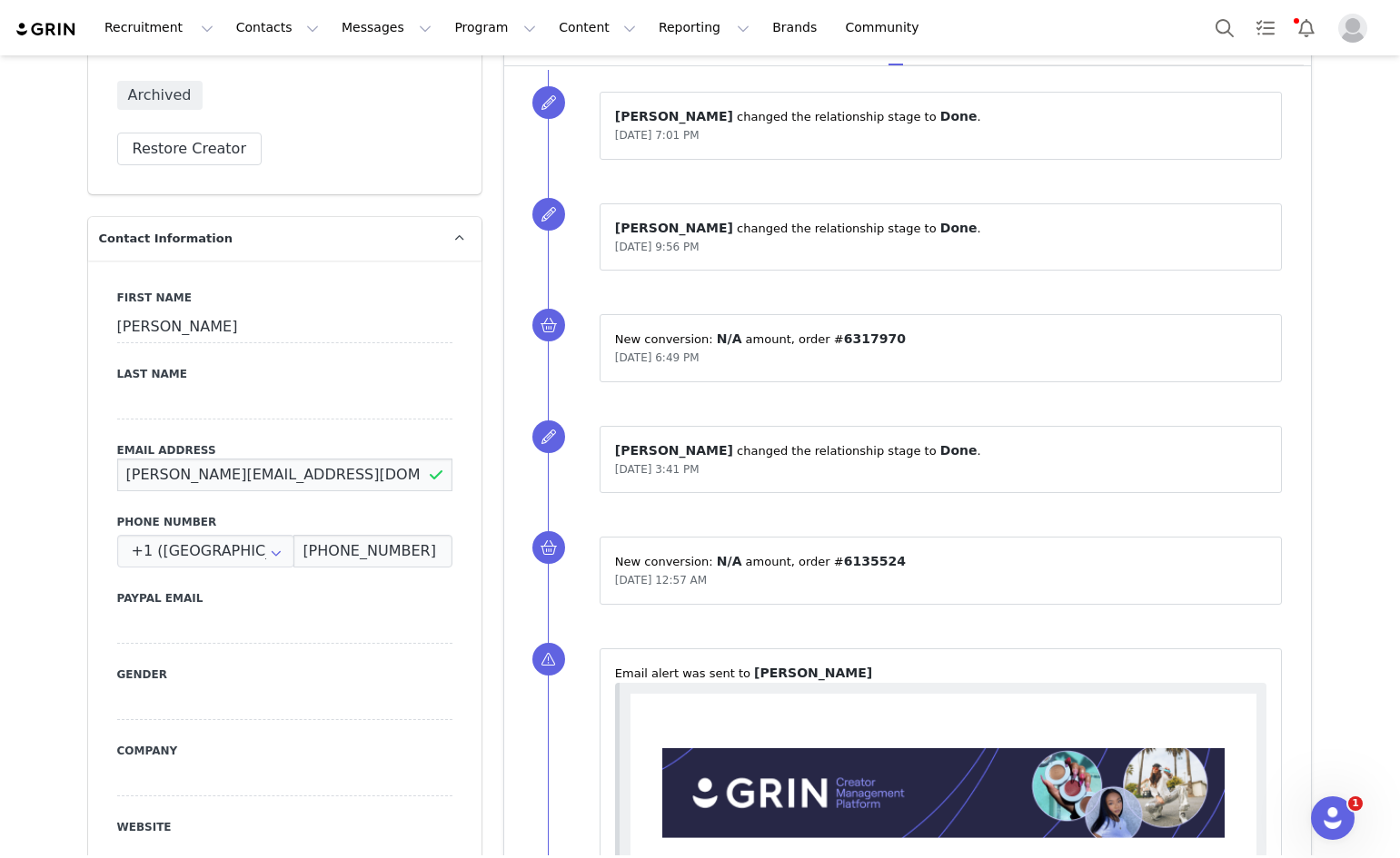
drag, startPoint x: 333, startPoint y: 481, endPoint x: 43, endPoint y: 483, distance: 290.0
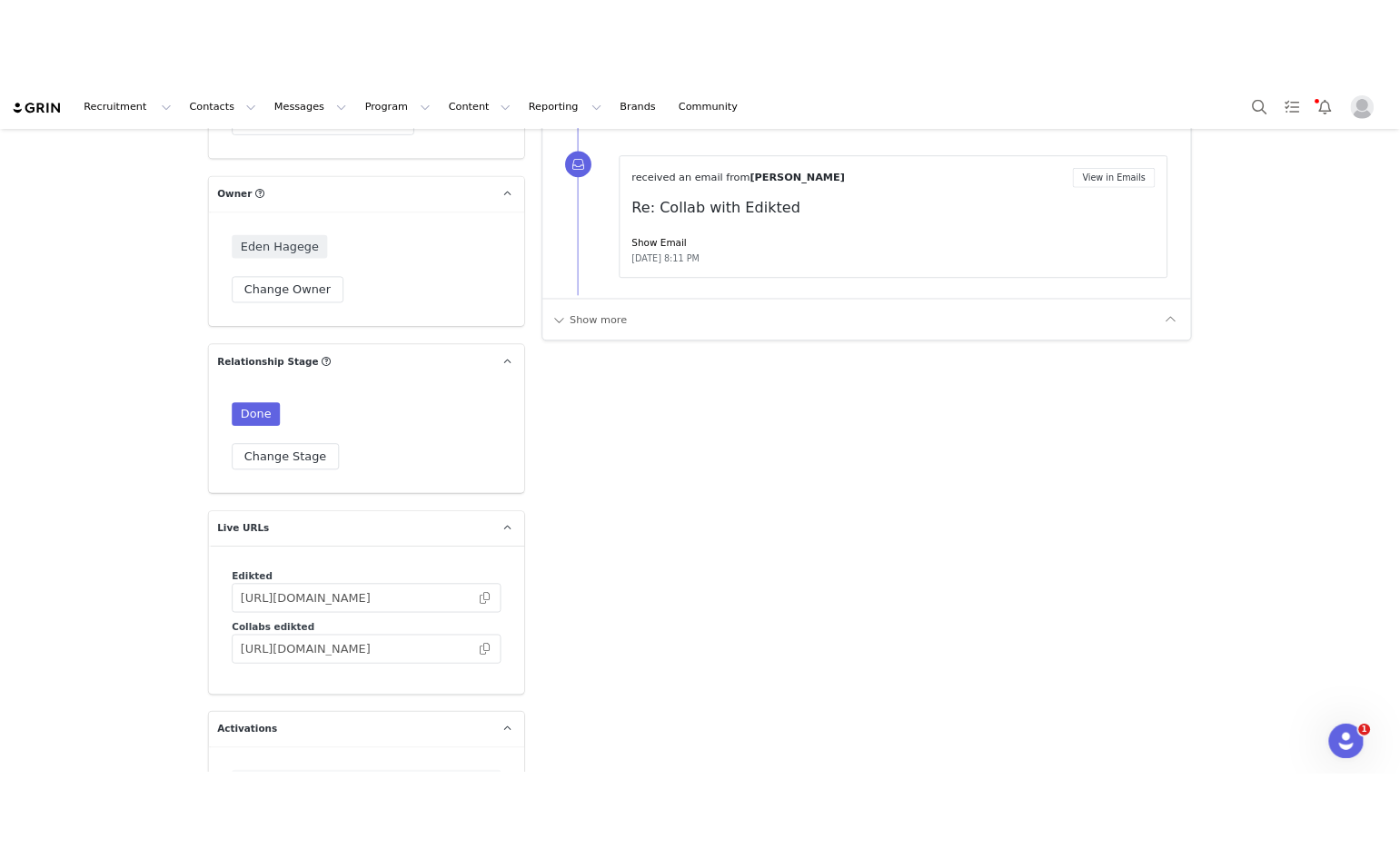
scroll to position [3789, 0]
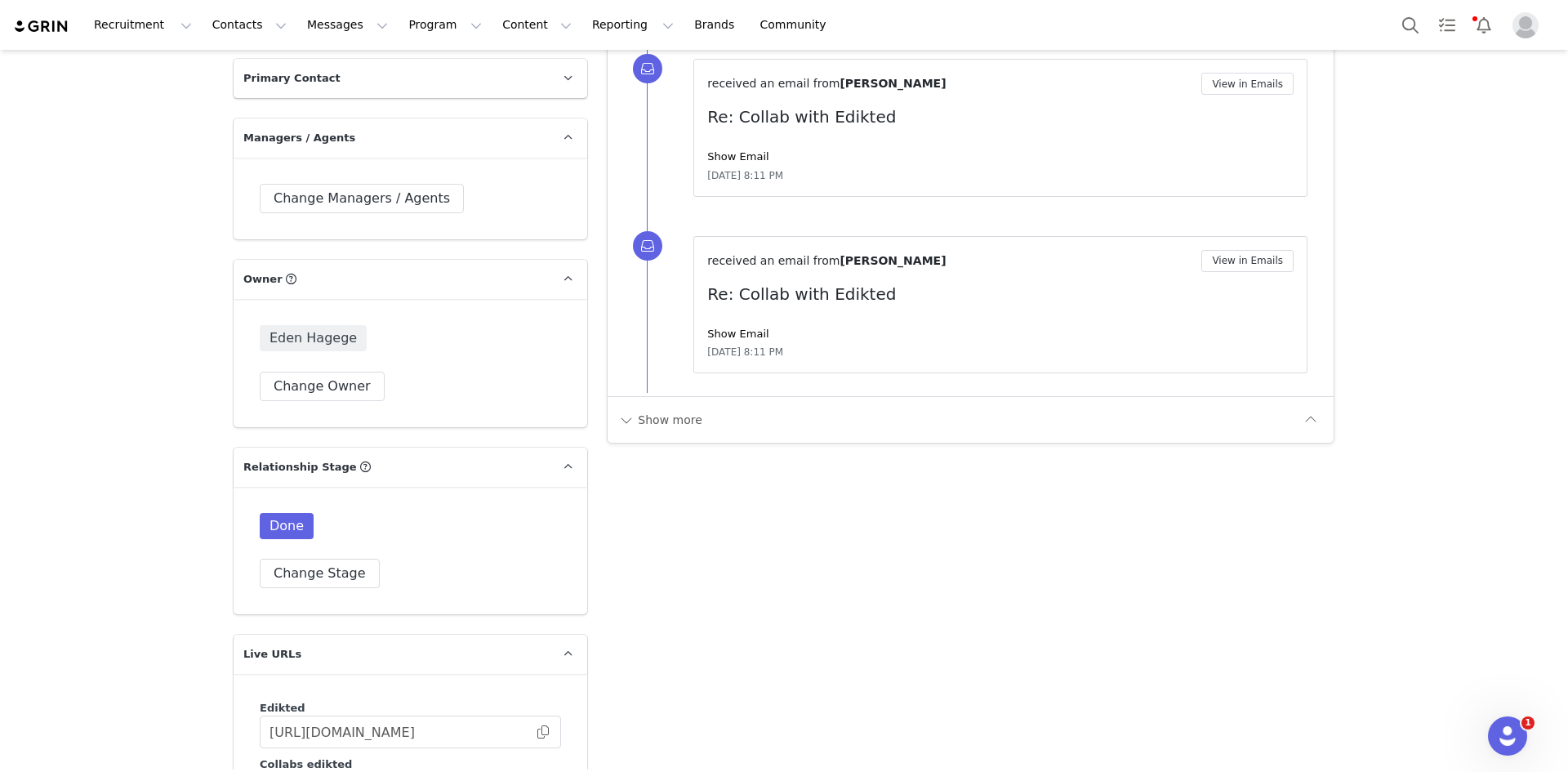
drag, startPoint x: 355, startPoint y: 294, endPoint x: 301, endPoint y: 292, distance: 54.0
click at [301, 325] on div "Eden Hagege" at bounding box center [410, 339] width 301 height 27
click at [347, 325] on span "Eden Hagege" at bounding box center [313, 339] width 107 height 27
drag, startPoint x: 293, startPoint y: 287, endPoint x: 256, endPoint y: 287, distance: 37.0
click at [260, 325] on span "Eden Hagege" at bounding box center [313, 339] width 107 height 27
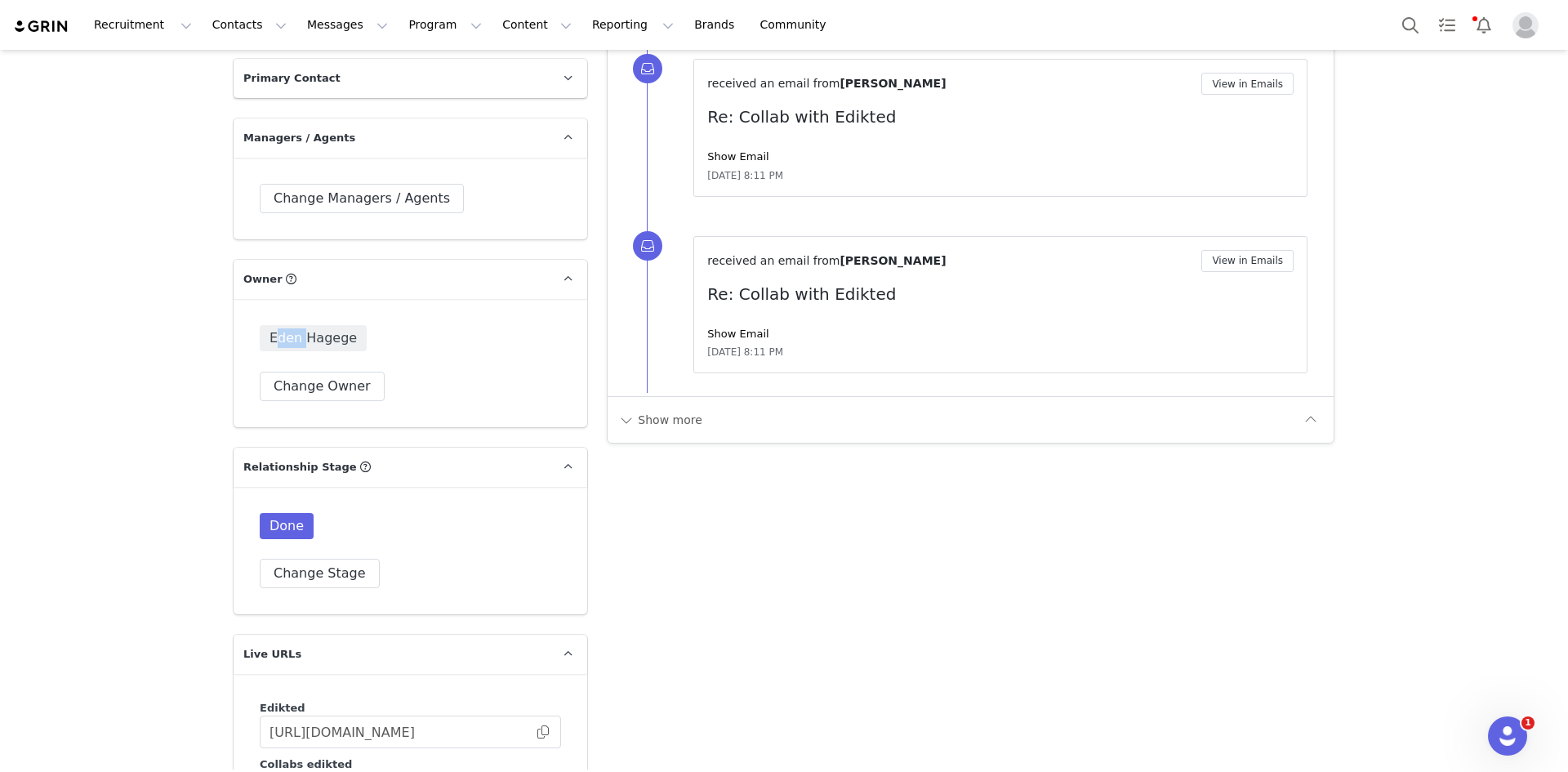
copy span "Eden"
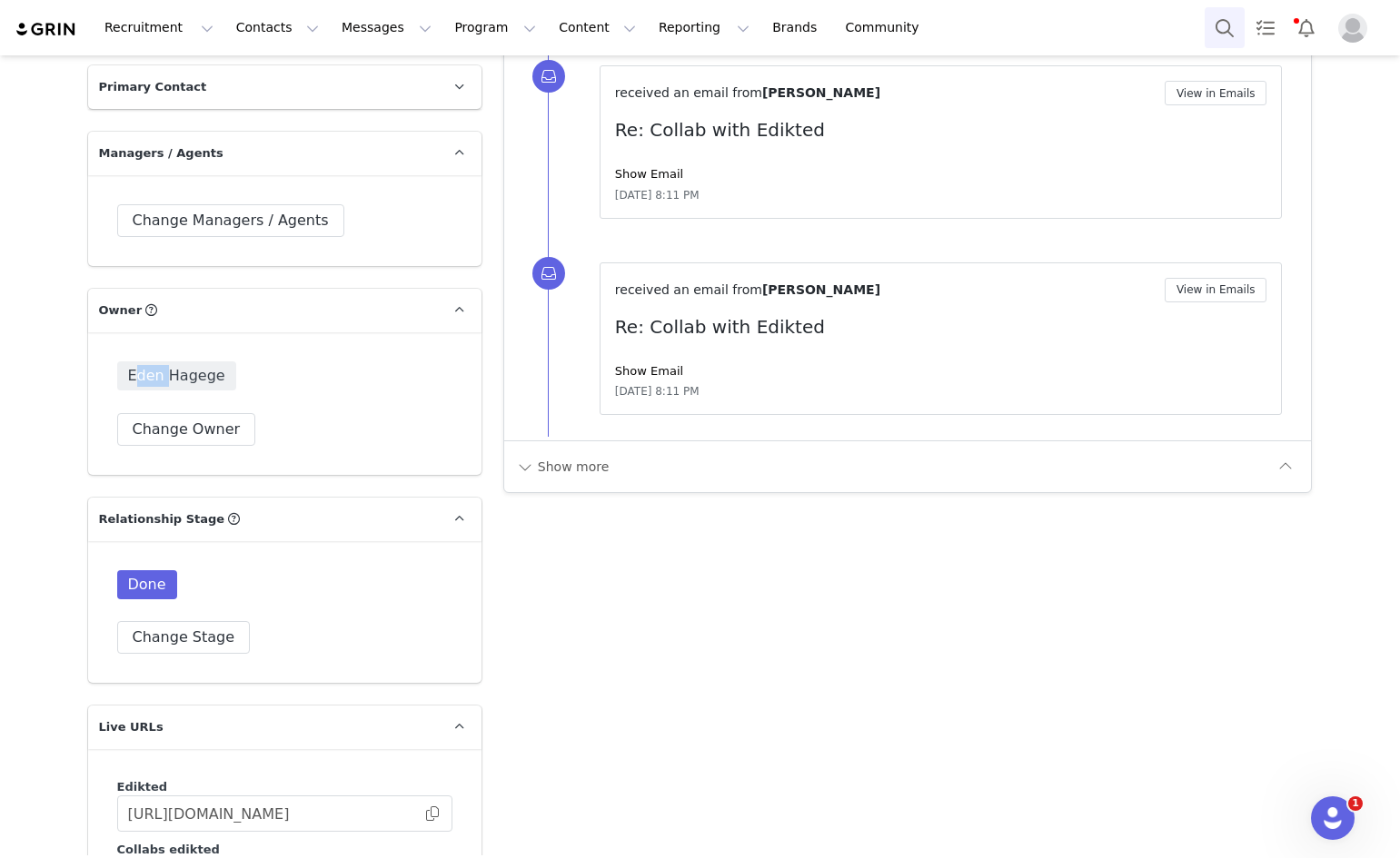
click at [1218, 33] on button "Search" at bounding box center [1224, 28] width 40 height 41
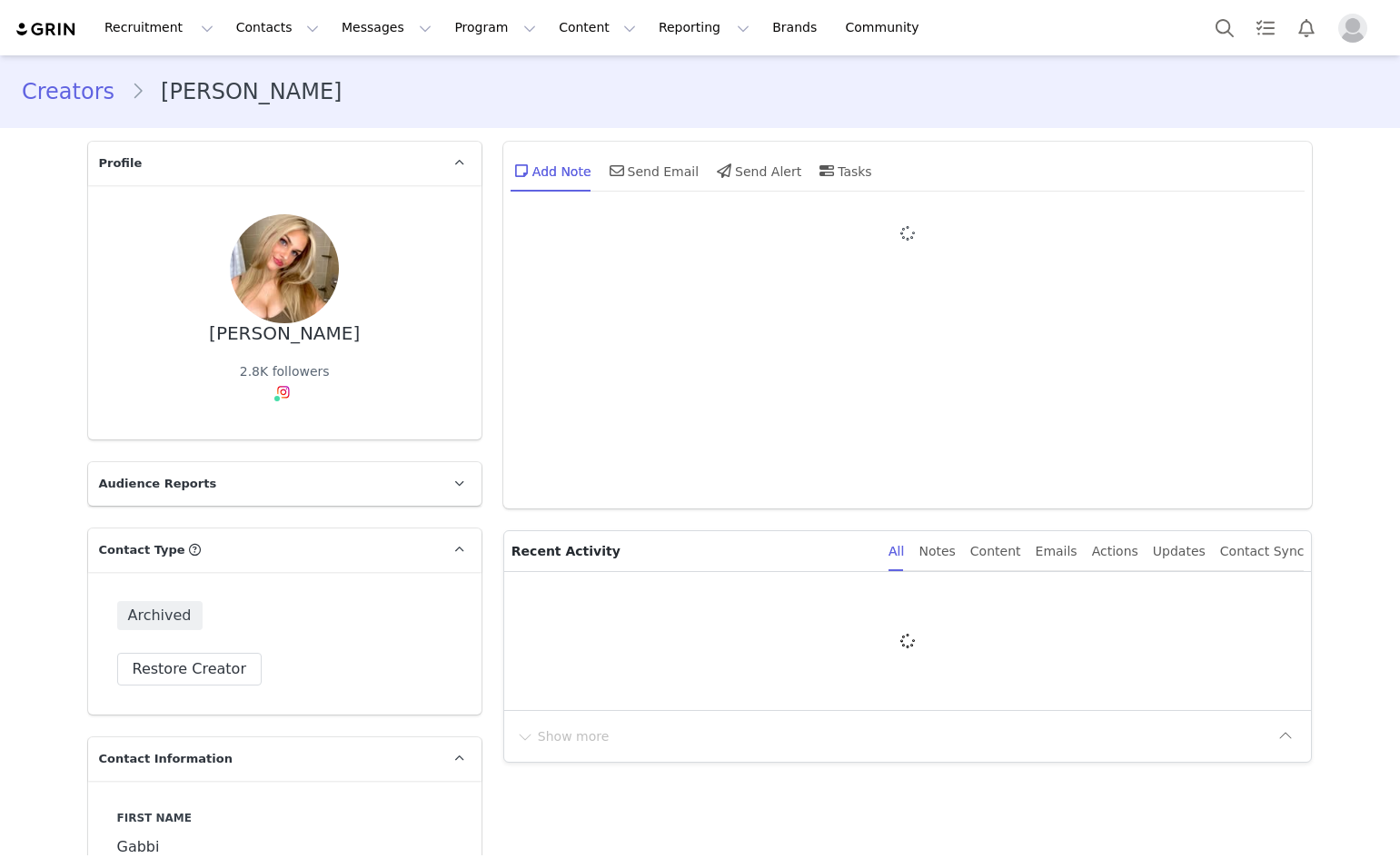
type input "+1 ([GEOGRAPHIC_DATA])"
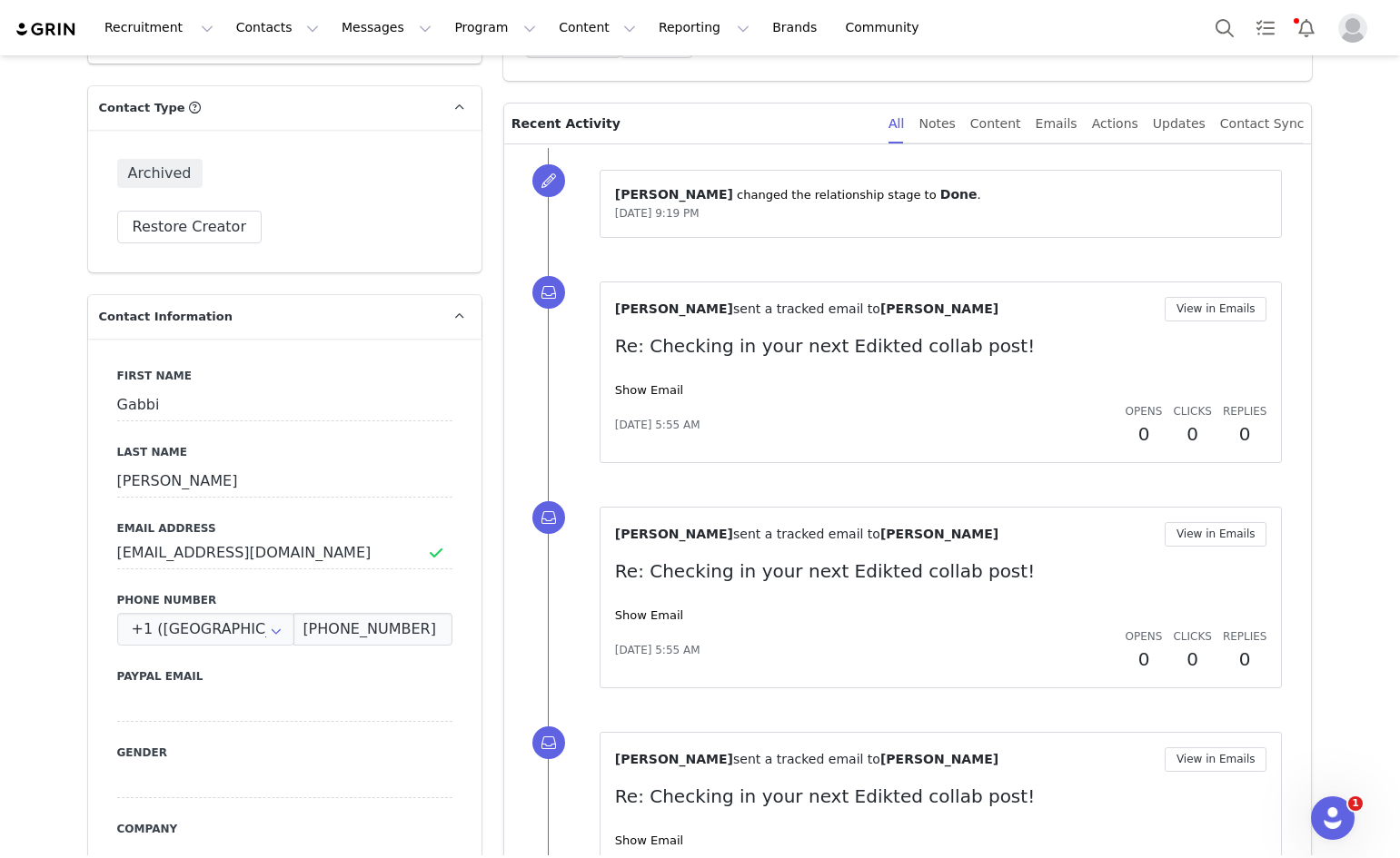
scroll to position [429, 0]
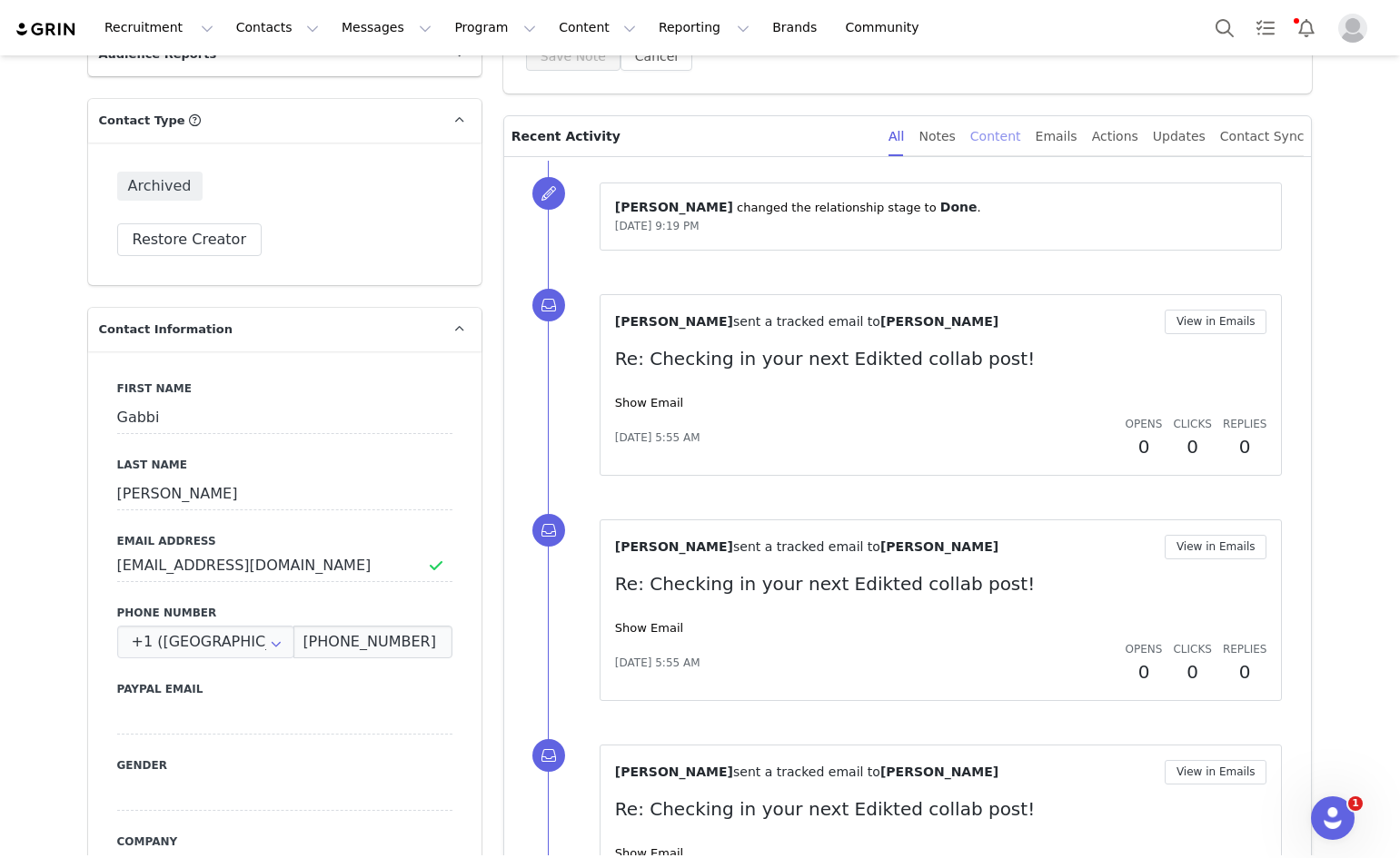
click at [1014, 140] on div "Content" at bounding box center [996, 137] width 51 height 41
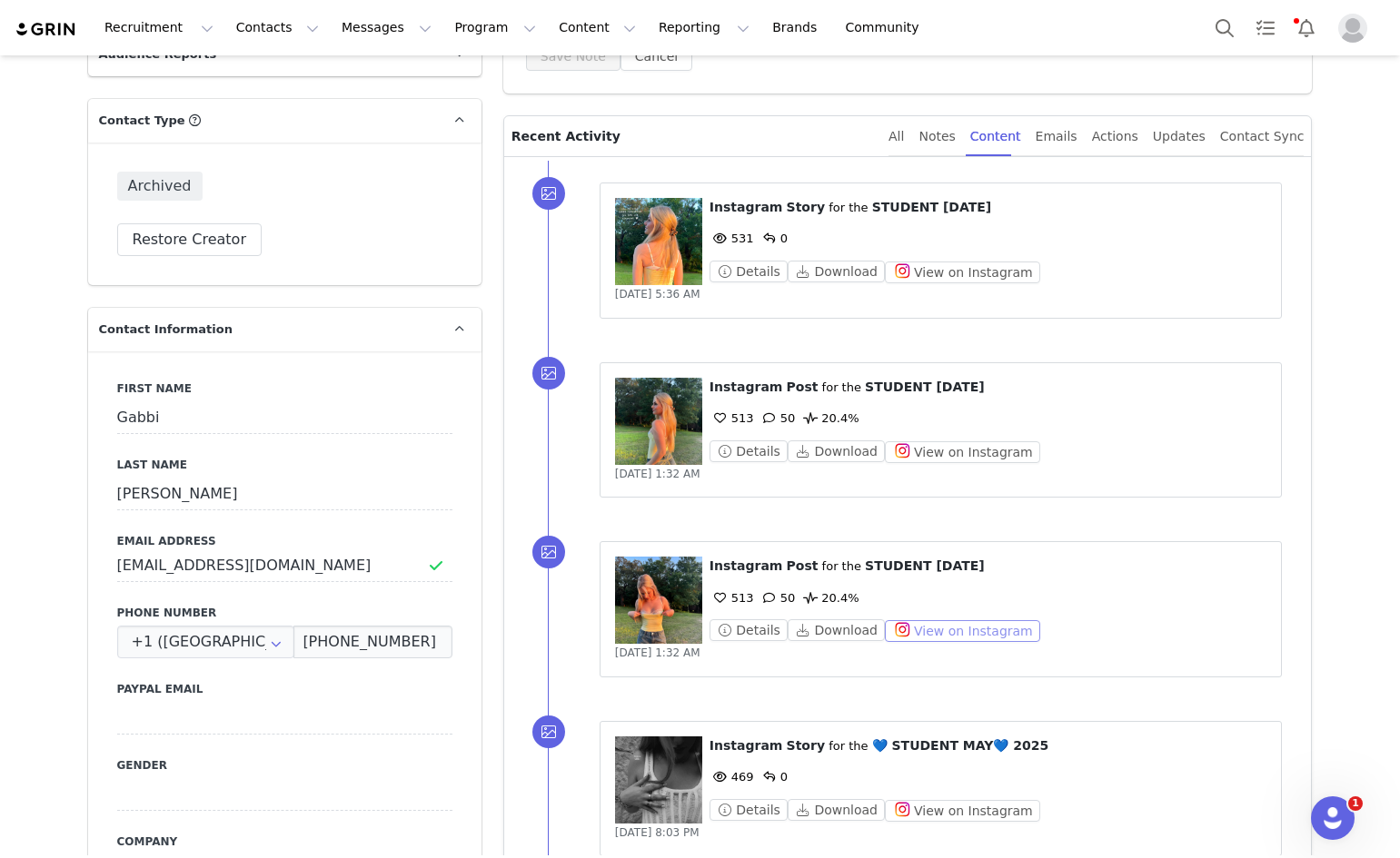
click at [920, 628] on button "View on Instagram" at bounding box center [962, 631] width 155 height 22
click at [943, 447] on button "View on Instagram" at bounding box center [962, 452] width 155 height 22
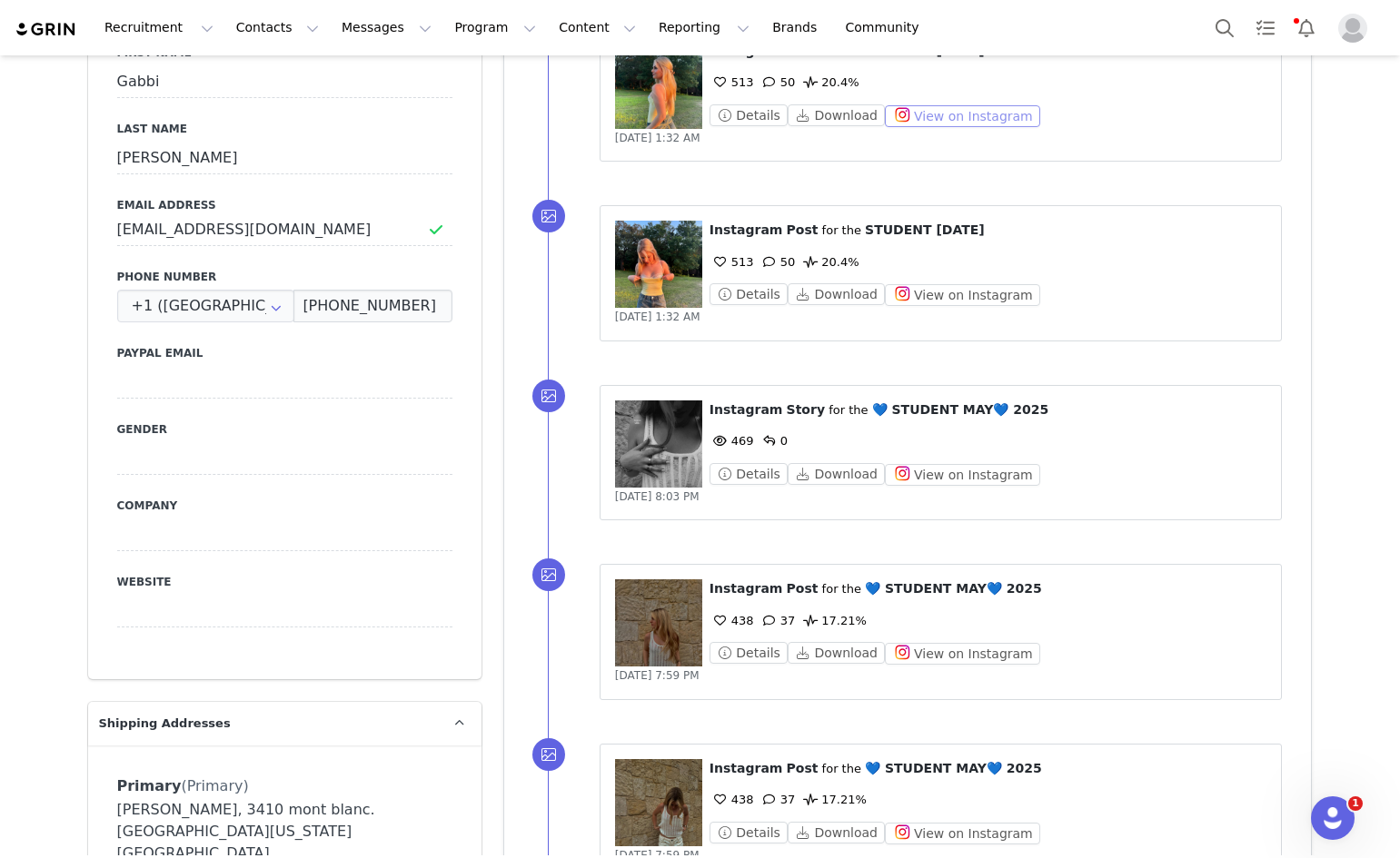
scroll to position [792, 0]
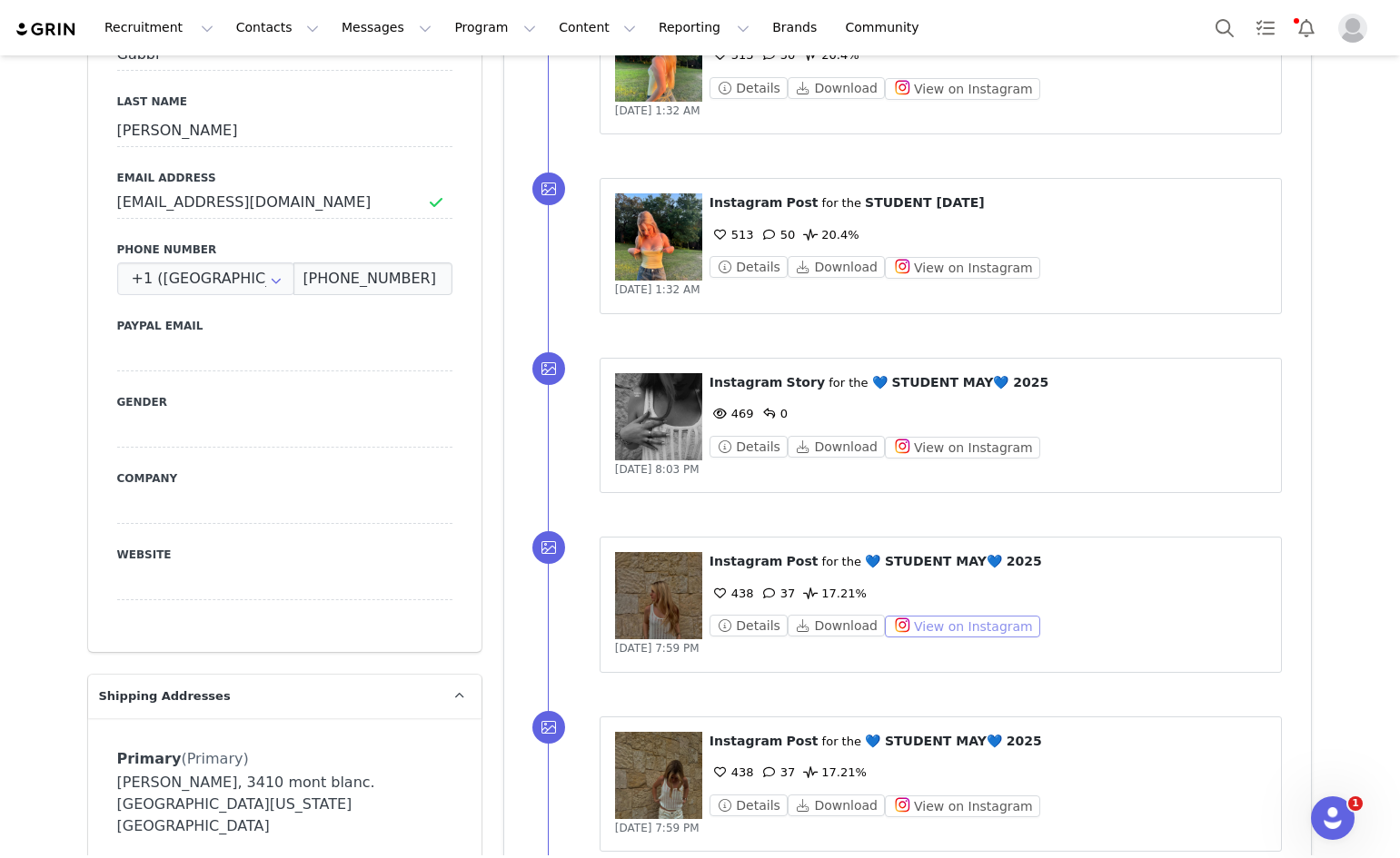
click at [944, 621] on button "View on Instagram" at bounding box center [962, 626] width 155 height 22
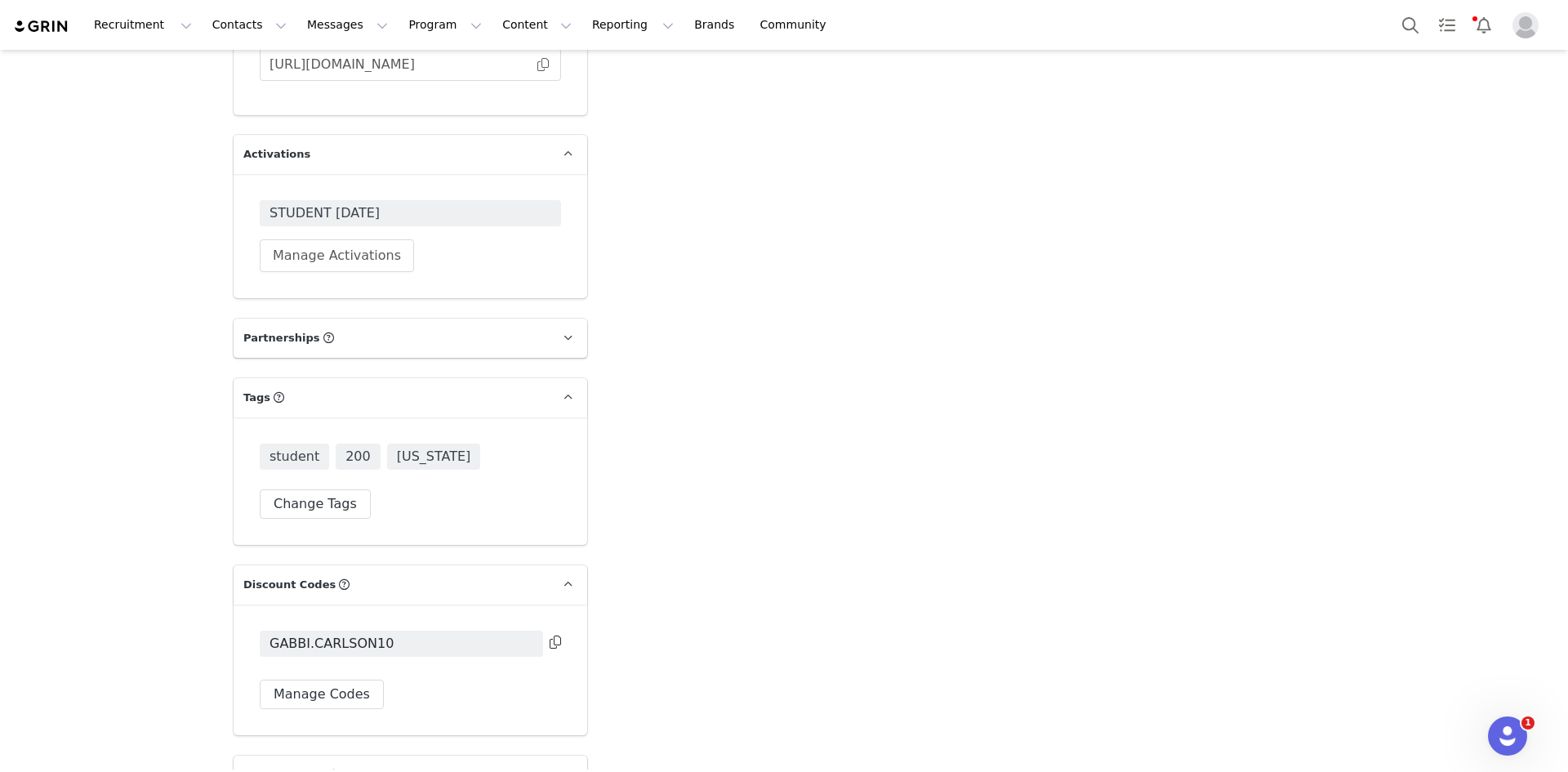
scroll to position [4307, 0]
